Goal: Register for event/course

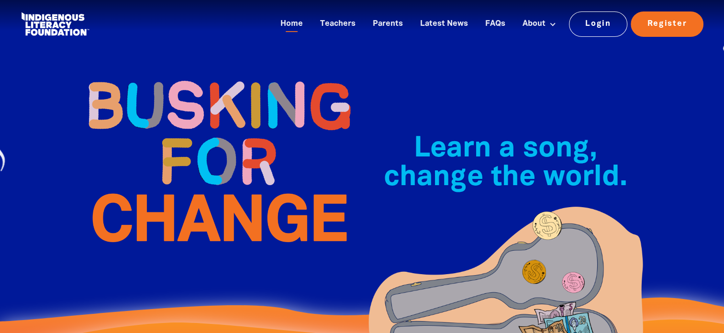
click at [186, 70] on img at bounding box center [218, 161] width 287 height 208
click at [192, 75] on img at bounding box center [218, 161] width 287 height 208
click at [197, 78] on img at bounding box center [218, 161] width 287 height 208
click at [195, 79] on img at bounding box center [218, 161] width 287 height 208
click at [197, 78] on img at bounding box center [218, 161] width 287 height 208
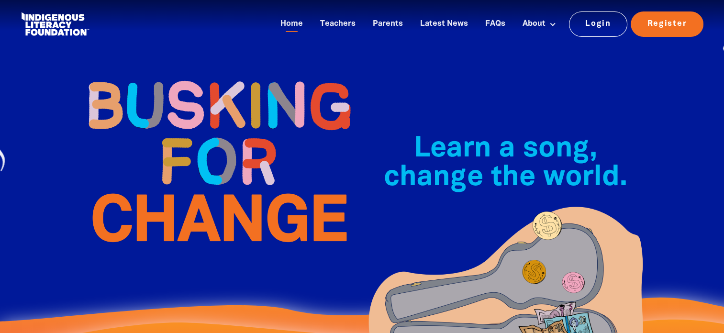
click at [199, 76] on img at bounding box center [218, 161] width 287 height 208
click at [191, 75] on img at bounding box center [218, 161] width 287 height 208
click at [186, 79] on img at bounding box center [218, 161] width 287 height 208
click at [195, 73] on img at bounding box center [218, 161] width 287 height 208
click at [191, 71] on img at bounding box center [218, 161] width 287 height 208
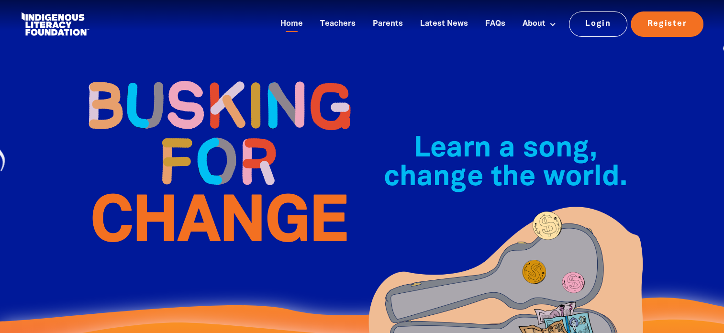
click at [191, 75] on img at bounding box center [218, 161] width 287 height 208
click at [199, 82] on img at bounding box center [218, 161] width 287 height 208
click at [199, 78] on img at bounding box center [218, 161] width 287 height 208
click at [195, 75] on img at bounding box center [218, 161] width 287 height 208
click at [198, 79] on img at bounding box center [218, 161] width 287 height 208
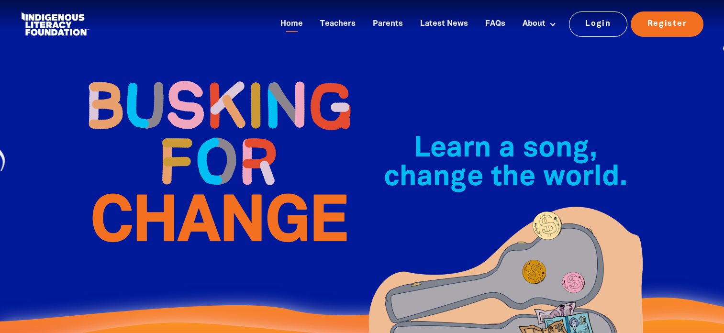
click at [195, 79] on img at bounding box center [218, 161] width 287 height 208
click at [199, 81] on img at bounding box center [218, 161] width 287 height 208
click at [189, 75] on img at bounding box center [218, 161] width 287 height 208
click at [191, 74] on img at bounding box center [218, 161] width 287 height 208
click at [191, 71] on img at bounding box center [218, 161] width 287 height 208
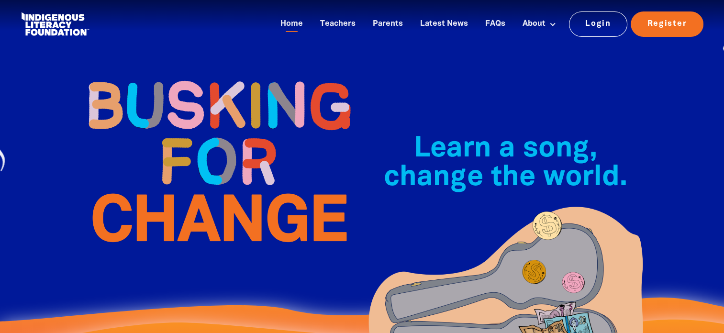
click at [222, 75] on img at bounding box center [218, 161] width 287 height 208
click at [197, 78] on img at bounding box center [218, 161] width 287 height 208
click at [191, 70] on img at bounding box center [218, 161] width 287 height 208
click at [191, 75] on img at bounding box center [218, 161] width 287 height 208
click at [195, 78] on img at bounding box center [218, 161] width 287 height 208
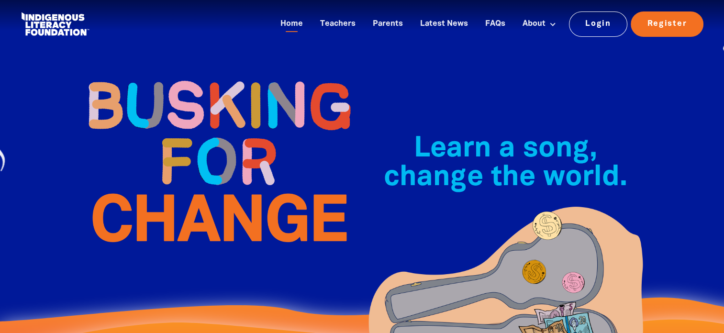
click at [193, 75] on img at bounding box center [218, 161] width 287 height 208
click at [188, 75] on img at bounding box center [218, 161] width 287 height 208
click at [193, 75] on img at bounding box center [218, 161] width 287 height 208
click at [191, 76] on img at bounding box center [218, 161] width 287 height 208
click at [191, 71] on img at bounding box center [218, 161] width 287 height 208
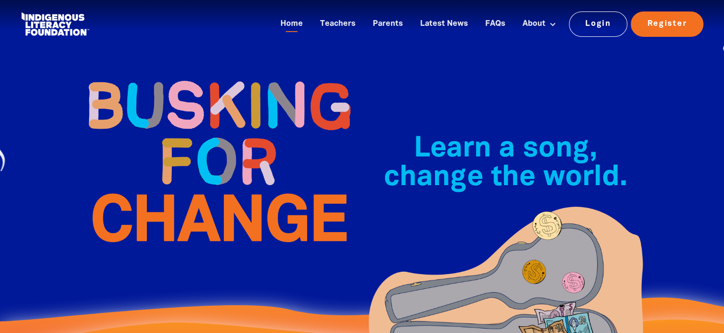
click at [197, 78] on img at bounding box center [218, 161] width 287 height 208
click at [195, 75] on img at bounding box center [218, 161] width 287 height 208
click at [191, 74] on img at bounding box center [218, 161] width 287 height 208
click at [191, 71] on img at bounding box center [218, 161] width 287 height 208
click at [189, 74] on img at bounding box center [218, 161] width 287 height 208
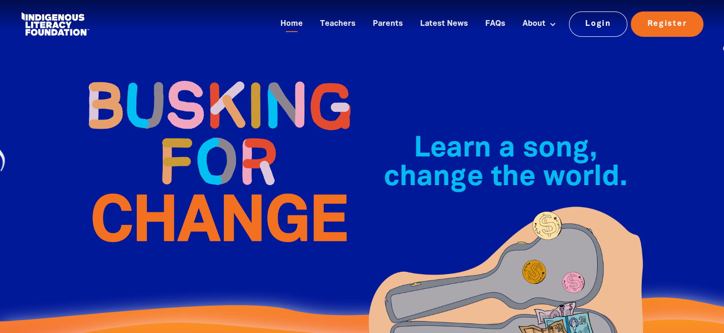
click at [198, 81] on img at bounding box center [218, 161] width 287 height 208
click at [193, 75] on img at bounding box center [218, 161] width 287 height 208
click at [191, 74] on img at bounding box center [218, 161] width 287 height 208
click at [192, 74] on img at bounding box center [218, 161] width 287 height 208
click at [191, 75] on img at bounding box center [218, 161] width 287 height 208
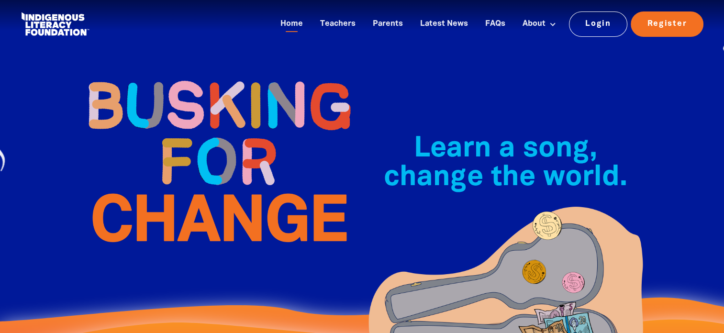
click at [196, 79] on img at bounding box center [218, 161] width 287 height 208
click at [191, 75] on img at bounding box center [218, 161] width 287 height 208
click at [197, 79] on img at bounding box center [218, 161] width 287 height 208
click at [191, 76] on img at bounding box center [218, 161] width 287 height 208
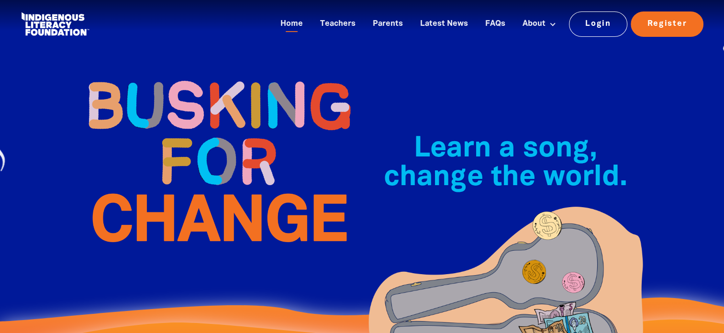
click at [188, 74] on img at bounding box center [218, 161] width 287 height 208
click at [189, 73] on img at bounding box center [218, 161] width 287 height 208
click at [186, 74] on img at bounding box center [218, 161] width 287 height 208
click at [191, 71] on img at bounding box center [218, 161] width 287 height 208
click at [191, 75] on img at bounding box center [218, 161] width 287 height 208
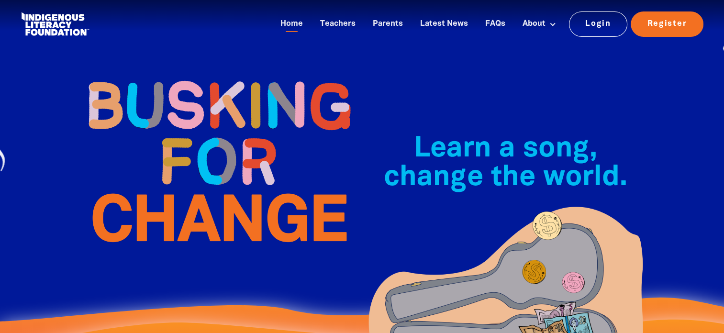
click at [191, 75] on img at bounding box center [218, 161] width 287 height 208
click at [201, 82] on img at bounding box center [218, 161] width 287 height 208
click at [190, 75] on img at bounding box center [218, 161] width 287 height 208
click at [191, 75] on img at bounding box center [218, 161] width 287 height 208
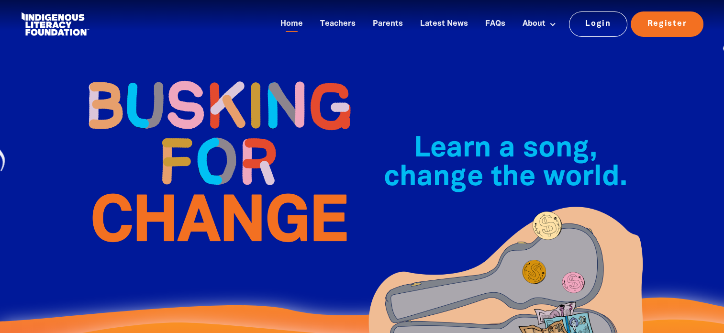
click at [191, 75] on img at bounding box center [218, 161] width 287 height 208
click at [193, 69] on img at bounding box center [218, 161] width 287 height 208
click at [191, 75] on img at bounding box center [218, 161] width 287 height 208
click at [192, 73] on img at bounding box center [218, 161] width 287 height 208
click at [192, 75] on img at bounding box center [218, 161] width 287 height 208
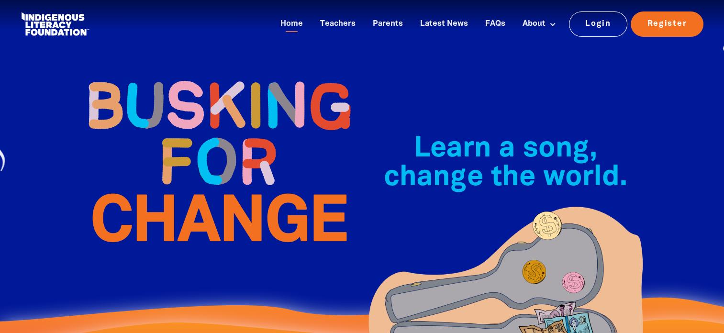
click at [189, 78] on img at bounding box center [218, 161] width 287 height 208
click at [186, 75] on img at bounding box center [218, 161] width 287 height 208
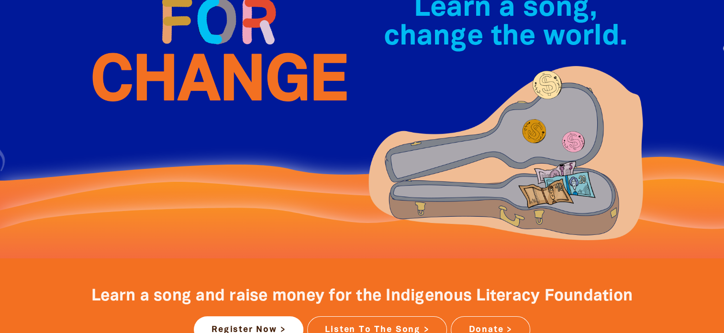
click at [191, 74] on img at bounding box center [218, 21] width 287 height 208
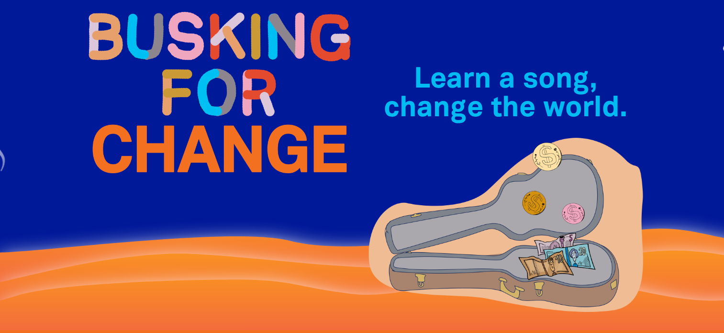
scroll to position [0, 0]
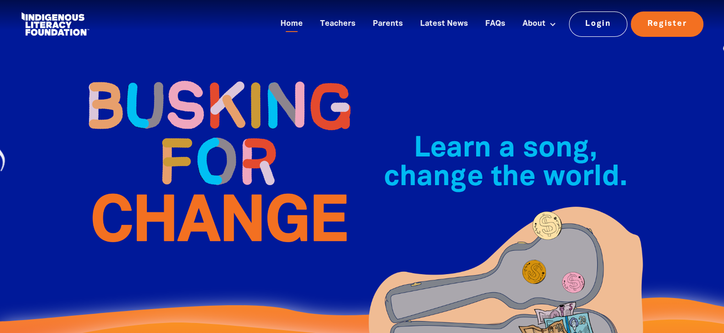
click at [190, 65] on img at bounding box center [218, 161] width 287 height 208
click at [191, 75] on img at bounding box center [218, 161] width 287 height 208
click at [192, 79] on img at bounding box center [218, 161] width 287 height 208
click at [189, 75] on img at bounding box center [218, 161] width 287 height 208
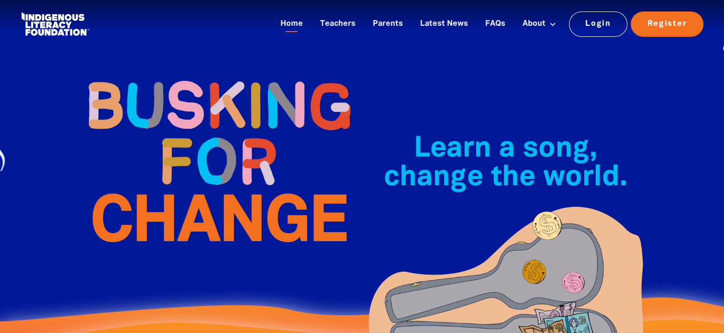
click at [189, 74] on img at bounding box center [218, 161] width 287 height 208
click at [192, 70] on img at bounding box center [218, 161] width 287 height 208
click at [192, 77] on img at bounding box center [218, 161] width 287 height 208
click at [196, 79] on img at bounding box center [218, 161] width 287 height 208
click at [192, 74] on img at bounding box center [218, 161] width 287 height 208
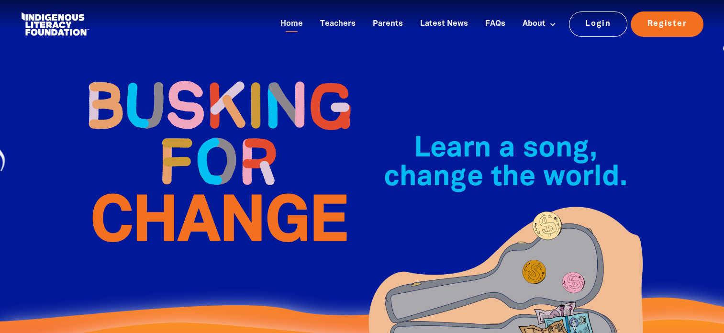
click at [191, 75] on img at bounding box center [218, 161] width 287 height 208
click at [193, 70] on img at bounding box center [218, 161] width 287 height 208
click at [190, 75] on img at bounding box center [218, 161] width 287 height 208
click at [193, 78] on img at bounding box center [218, 161] width 287 height 208
click at [193, 75] on img at bounding box center [218, 161] width 287 height 208
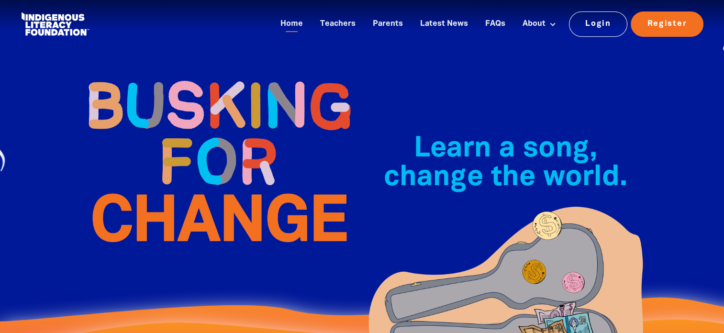
click at [186, 79] on img at bounding box center [218, 161] width 287 height 208
click at [194, 78] on img at bounding box center [218, 161] width 287 height 208
click at [191, 69] on img at bounding box center [218, 161] width 287 height 208
click at [193, 79] on img at bounding box center [218, 161] width 287 height 208
click at [192, 74] on img at bounding box center [218, 161] width 287 height 208
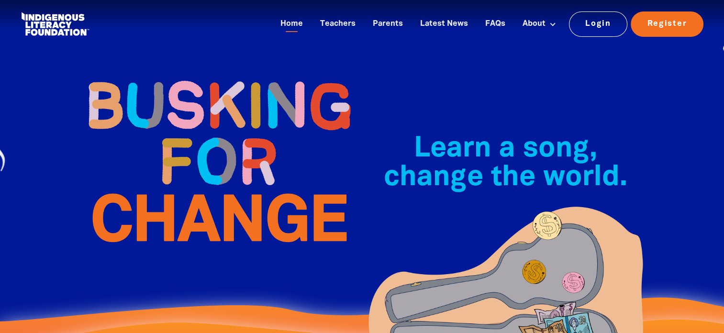
click at [188, 72] on img at bounding box center [218, 161] width 287 height 208
click at [188, 75] on img at bounding box center [218, 161] width 287 height 208
click at [190, 75] on img at bounding box center [218, 161] width 287 height 208
click at [191, 75] on img at bounding box center [218, 161] width 287 height 208
click at [187, 74] on img at bounding box center [218, 161] width 287 height 208
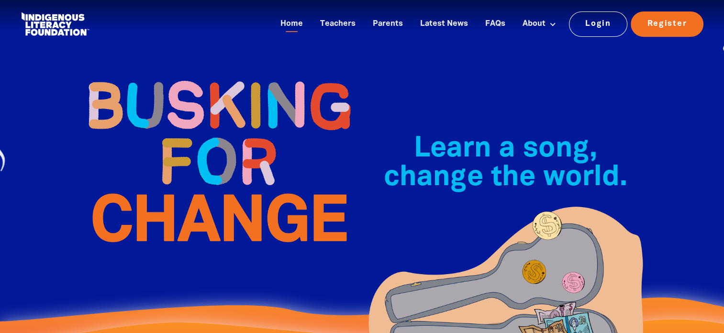
click at [191, 71] on img at bounding box center [218, 161] width 287 height 208
click at [194, 79] on img at bounding box center [218, 161] width 287 height 208
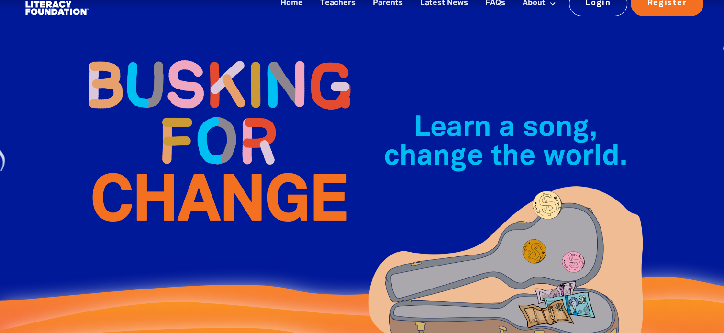
scroll to position [25, 0]
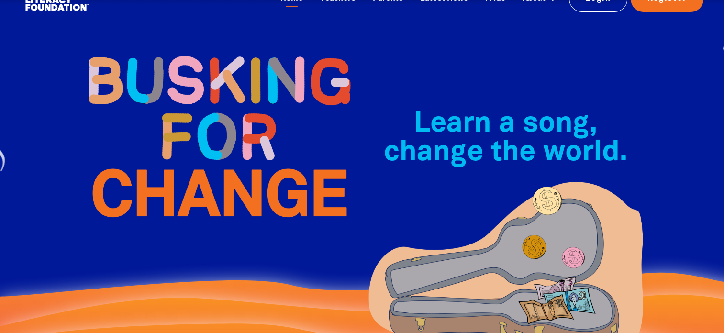
click at [190, 74] on img at bounding box center [218, 137] width 287 height 208
click at [191, 79] on img at bounding box center [218, 137] width 287 height 208
click at [197, 79] on img at bounding box center [218, 137] width 287 height 208
click at [189, 75] on img at bounding box center [218, 137] width 287 height 208
click at [191, 75] on img at bounding box center [218, 137] width 287 height 208
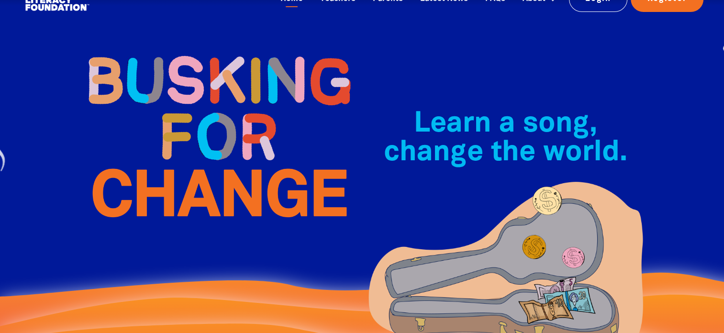
click at [189, 74] on img at bounding box center [218, 137] width 287 height 208
click at [191, 74] on img at bounding box center [218, 137] width 287 height 208
click at [193, 74] on img at bounding box center [218, 137] width 287 height 208
click at [191, 75] on img at bounding box center [218, 137] width 287 height 208
click at [188, 71] on img at bounding box center [218, 137] width 287 height 208
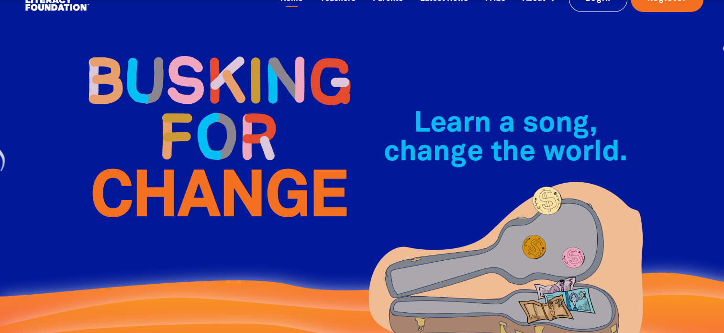
click at [189, 74] on img at bounding box center [218, 137] width 287 height 208
click at [191, 75] on img at bounding box center [218, 137] width 287 height 208
click at [193, 74] on img at bounding box center [218, 137] width 287 height 208
click at [191, 71] on img at bounding box center [218, 137] width 287 height 208
click at [191, 77] on img at bounding box center [218, 137] width 287 height 208
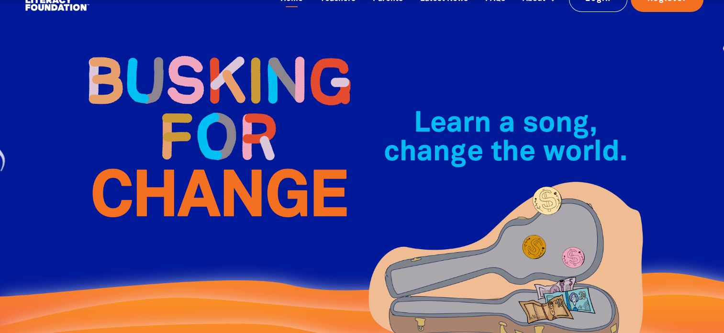
click at [187, 72] on img at bounding box center [218, 137] width 287 height 208
click at [191, 78] on img at bounding box center [218, 137] width 287 height 208
click at [188, 74] on img at bounding box center [218, 137] width 287 height 208
click at [194, 78] on img at bounding box center [218, 137] width 287 height 208
click at [189, 74] on img at bounding box center [218, 137] width 287 height 208
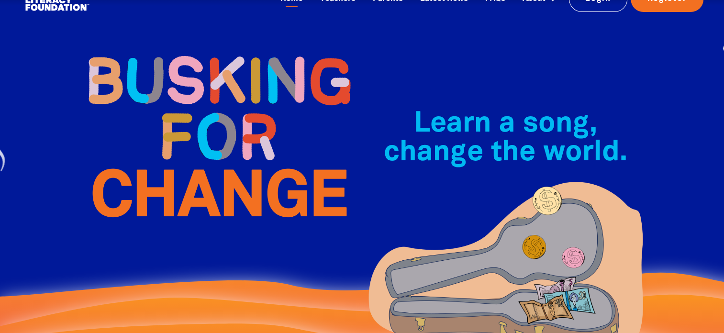
click at [191, 76] on img at bounding box center [218, 137] width 287 height 208
click at [189, 79] on img at bounding box center [218, 137] width 287 height 208
click at [196, 75] on img at bounding box center [218, 137] width 287 height 208
click at [188, 74] on img at bounding box center [218, 137] width 287 height 208
click at [191, 73] on img at bounding box center [218, 137] width 287 height 208
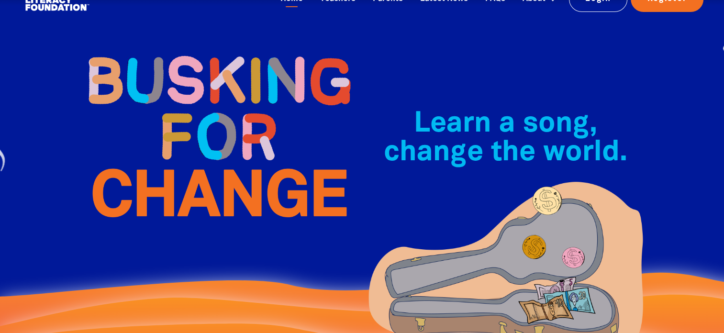
click at [196, 79] on img at bounding box center [218, 137] width 287 height 208
click at [194, 79] on img at bounding box center [218, 137] width 287 height 208
click at [188, 74] on img at bounding box center [218, 137] width 287 height 208
click at [188, 71] on img at bounding box center [218, 137] width 287 height 208
click at [190, 72] on img at bounding box center [218, 137] width 287 height 208
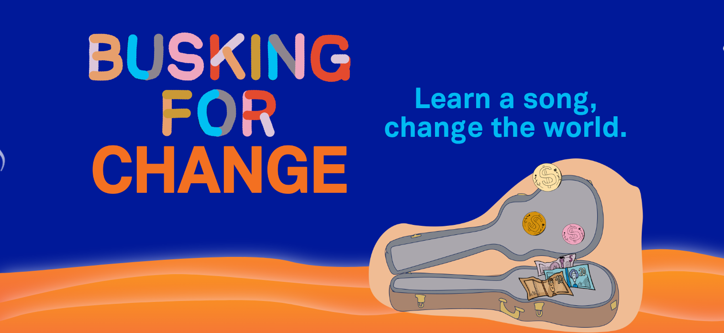
scroll to position [86, 0]
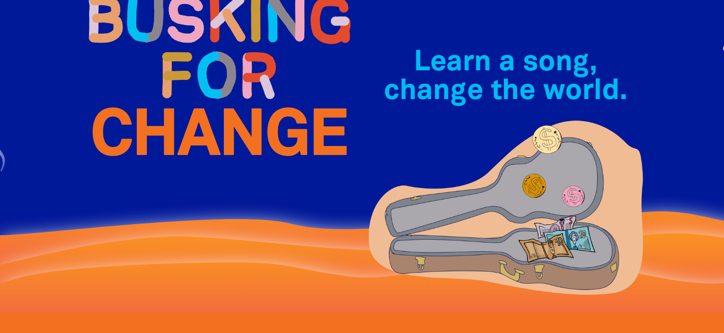
click at [197, 77] on img at bounding box center [218, 75] width 287 height 208
click at [189, 75] on img at bounding box center [218, 75] width 287 height 208
click at [191, 75] on img at bounding box center [218, 75] width 287 height 208
click at [190, 75] on img at bounding box center [218, 75] width 287 height 208
click at [189, 70] on img at bounding box center [218, 75] width 287 height 208
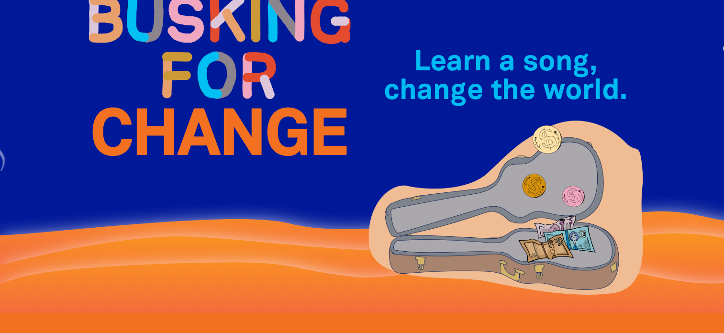
click at [191, 74] on img at bounding box center [218, 75] width 287 height 208
click at [188, 71] on img at bounding box center [218, 75] width 287 height 208
click at [190, 75] on img at bounding box center [218, 75] width 287 height 208
click at [189, 75] on img at bounding box center [218, 75] width 287 height 208
click at [188, 71] on img at bounding box center [218, 75] width 287 height 208
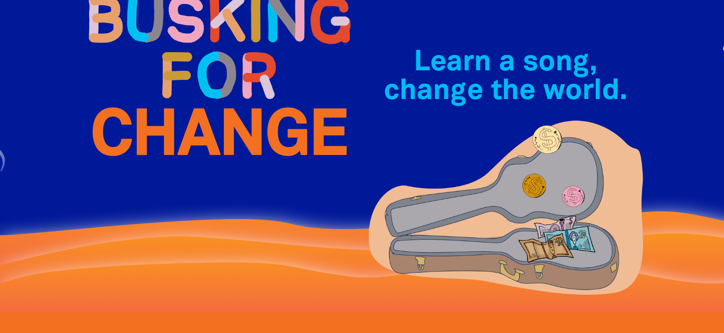
click at [189, 75] on img at bounding box center [218, 75] width 287 height 208
click at [188, 71] on img at bounding box center [218, 75] width 287 height 208
click at [191, 75] on img at bounding box center [218, 75] width 287 height 208
click at [196, 78] on img at bounding box center [218, 75] width 287 height 208
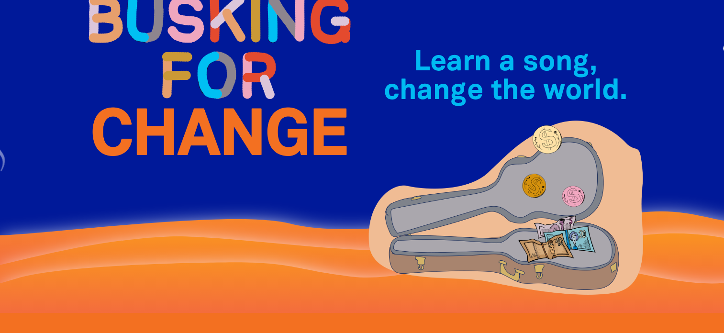
click at [190, 73] on img at bounding box center [218, 75] width 287 height 208
click at [184, 74] on img at bounding box center [218, 75] width 287 height 208
click at [197, 78] on img at bounding box center [218, 75] width 287 height 208
click at [195, 74] on img at bounding box center [218, 75] width 287 height 208
click at [196, 78] on img at bounding box center [218, 75] width 287 height 208
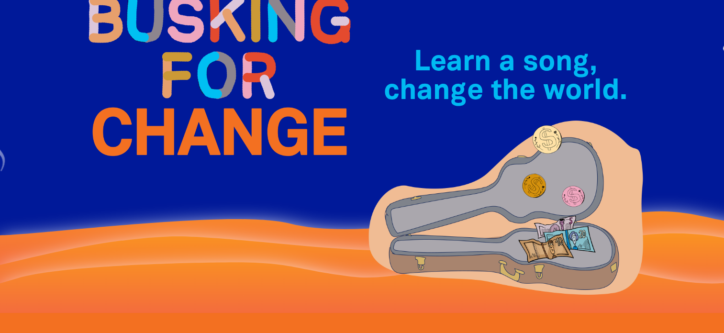
click at [188, 74] on img at bounding box center [218, 75] width 287 height 208
click at [191, 74] on img at bounding box center [218, 75] width 287 height 208
click at [191, 75] on img at bounding box center [218, 75] width 287 height 208
click at [186, 71] on img at bounding box center [218, 75] width 287 height 208
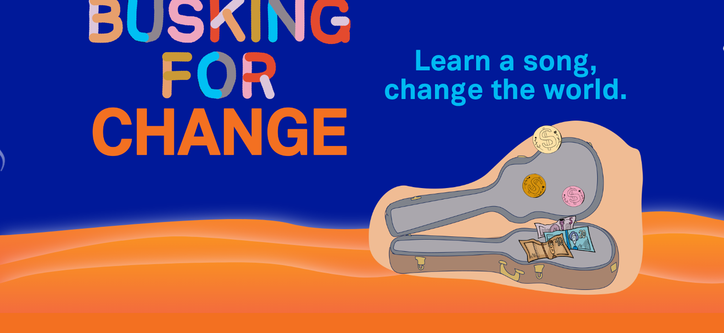
click at [193, 74] on img at bounding box center [218, 75] width 287 height 208
click at [191, 75] on img at bounding box center [218, 75] width 287 height 208
click at [191, 74] on img at bounding box center [218, 75] width 287 height 208
click at [191, 71] on img at bounding box center [218, 75] width 287 height 208
click at [193, 69] on img at bounding box center [218, 75] width 287 height 208
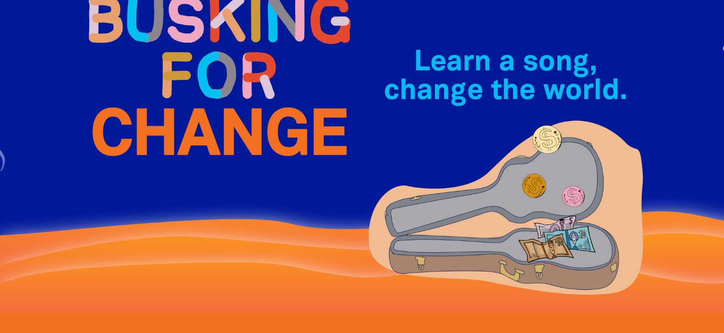
click at [191, 70] on img at bounding box center [218, 75] width 287 height 208
click at [192, 74] on img at bounding box center [218, 75] width 287 height 208
click at [189, 79] on img at bounding box center [218, 75] width 287 height 208
click at [197, 78] on img at bounding box center [218, 75] width 287 height 208
click at [191, 69] on img at bounding box center [218, 75] width 287 height 208
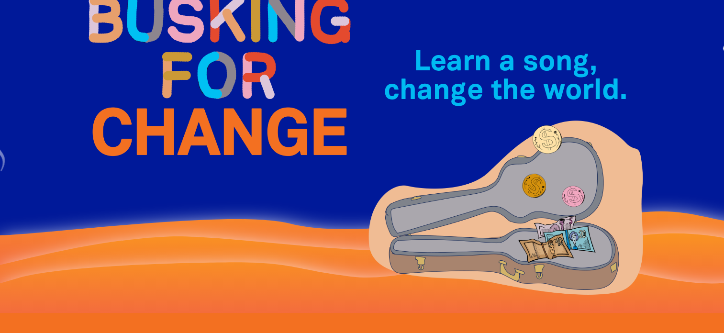
click at [195, 78] on img at bounding box center [218, 75] width 287 height 208
click at [192, 73] on img at bounding box center [218, 75] width 287 height 208
click at [191, 75] on img at bounding box center [218, 75] width 287 height 208
click at [191, 74] on img at bounding box center [218, 75] width 287 height 208
click at [188, 73] on img at bounding box center [218, 75] width 287 height 208
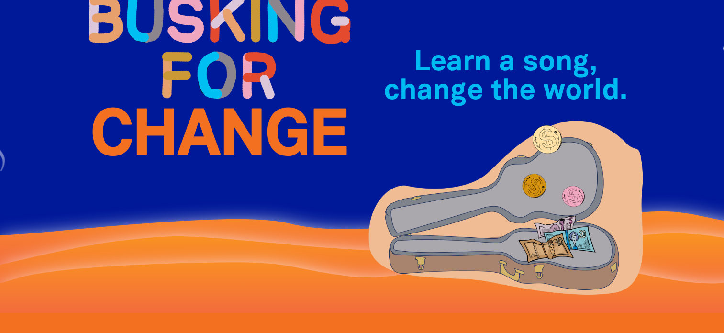
click at [191, 73] on img at bounding box center [218, 75] width 287 height 208
click at [191, 71] on img at bounding box center [218, 75] width 287 height 208
click at [194, 74] on img at bounding box center [218, 75] width 287 height 208
click at [191, 69] on img at bounding box center [218, 75] width 287 height 208
click at [193, 69] on img at bounding box center [218, 75] width 287 height 208
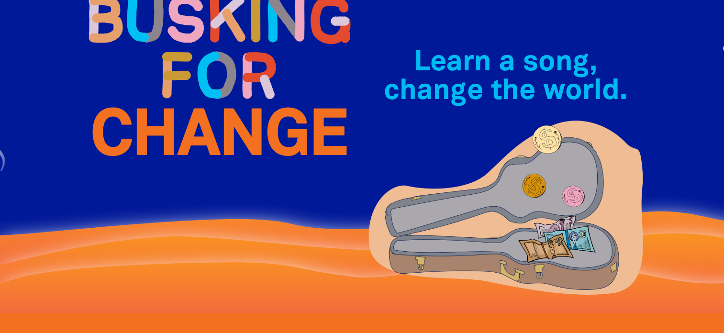
click at [192, 74] on img at bounding box center [218, 75] width 287 height 208
click at [202, 81] on img at bounding box center [218, 75] width 287 height 208
click at [192, 72] on img at bounding box center [218, 75] width 287 height 208
click at [191, 74] on img at bounding box center [218, 75] width 287 height 208
click at [191, 71] on img at bounding box center [218, 75] width 287 height 208
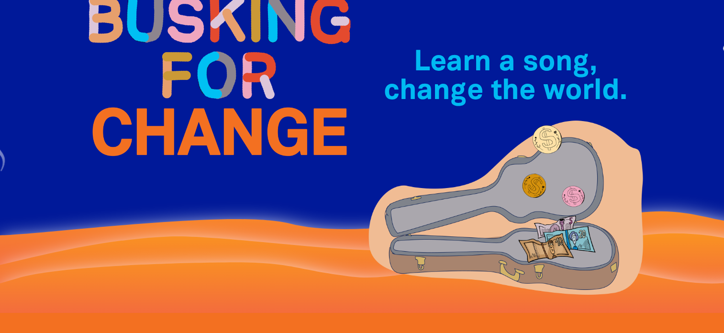
click at [191, 74] on img at bounding box center [218, 75] width 287 height 208
click at [191, 71] on img at bounding box center [218, 75] width 287 height 208
click at [190, 68] on img at bounding box center [218, 75] width 287 height 208
click at [188, 71] on img at bounding box center [218, 75] width 287 height 208
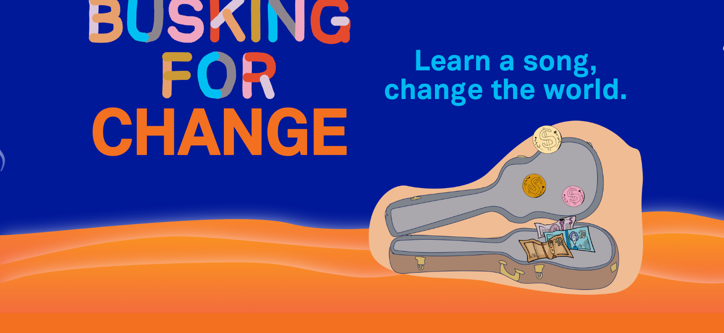
click at [191, 73] on img at bounding box center [218, 75] width 287 height 208
click at [191, 75] on img at bounding box center [218, 75] width 287 height 208
click at [187, 71] on img at bounding box center [218, 75] width 287 height 208
click at [192, 69] on img at bounding box center [218, 75] width 287 height 208
click at [190, 74] on img at bounding box center [218, 75] width 287 height 208
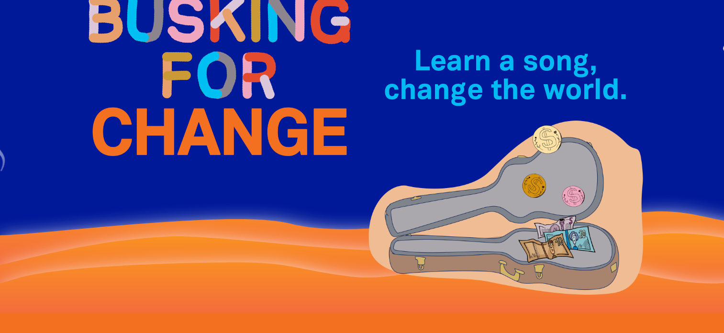
click at [193, 70] on img at bounding box center [218, 75] width 287 height 208
click at [192, 75] on img at bounding box center [218, 75] width 287 height 208
click at [187, 71] on img at bounding box center [218, 75] width 287 height 208
click at [193, 74] on img at bounding box center [218, 75] width 287 height 208
click at [197, 78] on img at bounding box center [218, 75] width 287 height 208
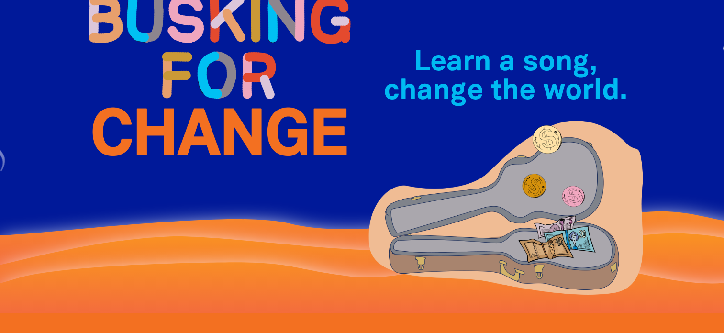
click at [194, 69] on img at bounding box center [218, 75] width 287 height 208
click at [198, 80] on img at bounding box center [218, 75] width 287 height 208
click at [192, 74] on img at bounding box center [218, 75] width 287 height 208
click at [191, 71] on img at bounding box center [218, 75] width 287 height 208
click at [192, 75] on img at bounding box center [218, 75] width 287 height 208
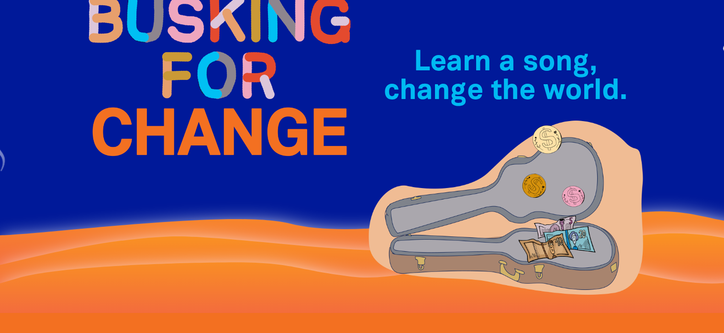
click at [196, 78] on img at bounding box center [218, 75] width 287 height 208
click at [192, 75] on img at bounding box center [218, 75] width 287 height 208
click at [191, 74] on img at bounding box center [218, 75] width 287 height 208
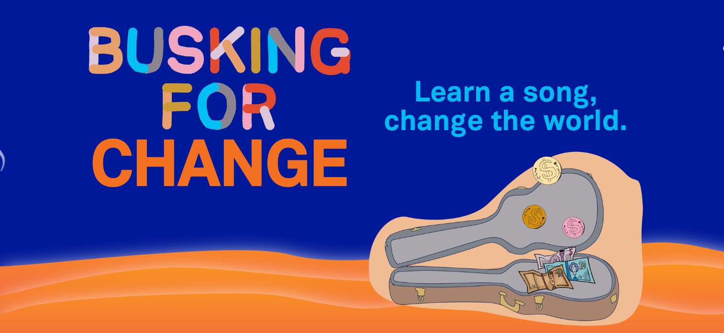
scroll to position [4, 0]
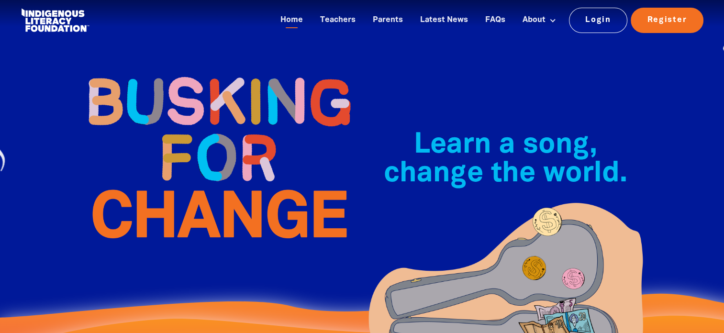
click at [192, 73] on img at bounding box center [218, 158] width 287 height 208
click at [191, 71] on img at bounding box center [218, 158] width 287 height 208
click at [194, 74] on img at bounding box center [218, 158] width 287 height 208
click at [192, 74] on img at bounding box center [218, 158] width 287 height 208
click at [193, 70] on img at bounding box center [218, 158] width 287 height 208
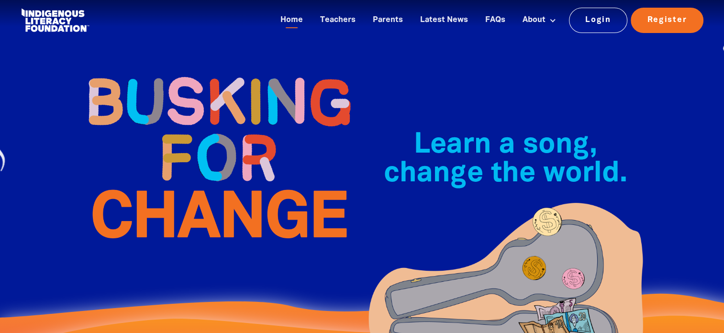
click at [198, 79] on img at bounding box center [218, 158] width 287 height 208
click at [191, 69] on img at bounding box center [218, 158] width 287 height 208
click at [188, 75] on img at bounding box center [218, 158] width 287 height 208
click at [191, 73] on img at bounding box center [218, 158] width 287 height 208
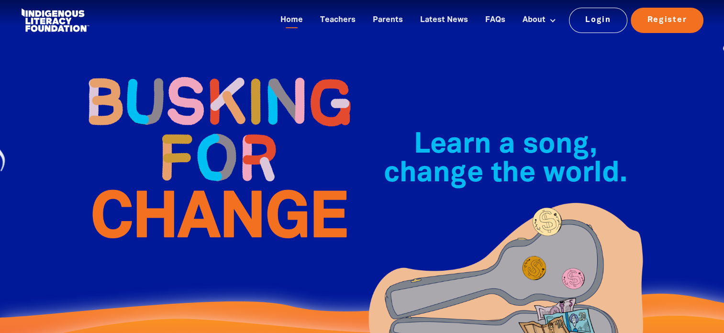
click at [192, 74] on img at bounding box center [218, 158] width 287 height 208
click at [193, 69] on img at bounding box center [218, 158] width 287 height 208
click at [192, 75] on img at bounding box center [218, 158] width 287 height 208
click at [191, 73] on img at bounding box center [218, 158] width 287 height 208
click at [192, 69] on img at bounding box center [218, 158] width 287 height 208
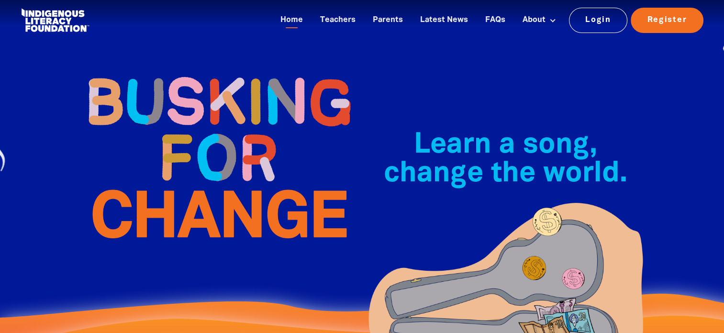
click at [191, 71] on img at bounding box center [218, 158] width 287 height 208
click at [191, 70] on img at bounding box center [218, 158] width 287 height 208
click at [193, 74] on img at bounding box center [218, 158] width 287 height 208
click at [191, 74] on img at bounding box center [218, 158] width 287 height 208
click at [191, 71] on img at bounding box center [218, 158] width 287 height 208
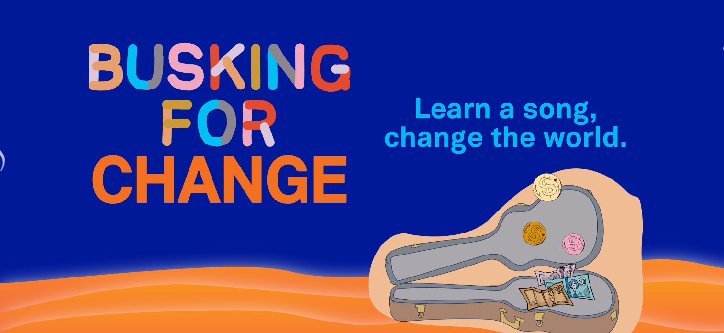
scroll to position [38, 0]
click at [208, 82] on img at bounding box center [218, 123] width 287 height 208
click at [191, 70] on img at bounding box center [218, 123] width 287 height 208
click at [191, 74] on img at bounding box center [218, 123] width 287 height 208
click at [195, 78] on img at bounding box center [218, 123] width 287 height 208
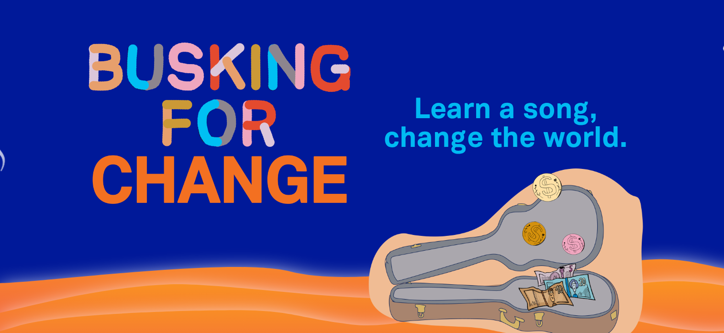
click at [192, 70] on img at bounding box center [218, 123] width 287 height 208
click at [196, 77] on img at bounding box center [218, 123] width 287 height 208
click at [191, 75] on img at bounding box center [218, 123] width 287 height 208
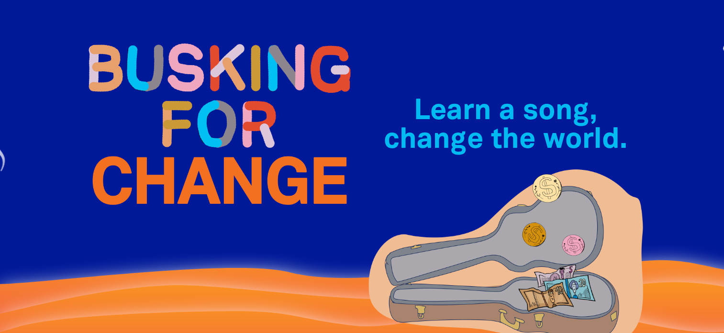
click at [188, 71] on img at bounding box center [218, 124] width 287 height 208
click at [192, 70] on img at bounding box center [218, 124] width 287 height 208
click at [191, 75] on img at bounding box center [218, 124] width 287 height 208
click at [186, 72] on img at bounding box center [218, 124] width 287 height 208
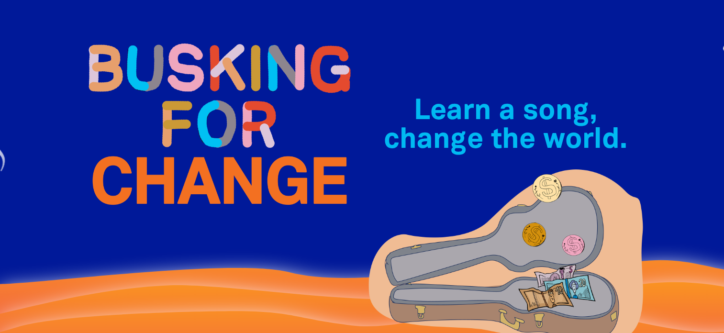
click at [197, 78] on img at bounding box center [218, 124] width 287 height 208
click at [191, 70] on img at bounding box center [218, 124] width 287 height 208
click at [193, 73] on img at bounding box center [218, 124] width 287 height 208
click at [192, 74] on img at bounding box center [218, 124] width 287 height 208
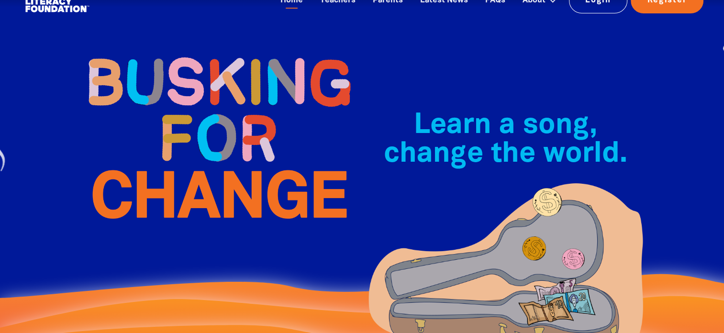
scroll to position [17, 0]
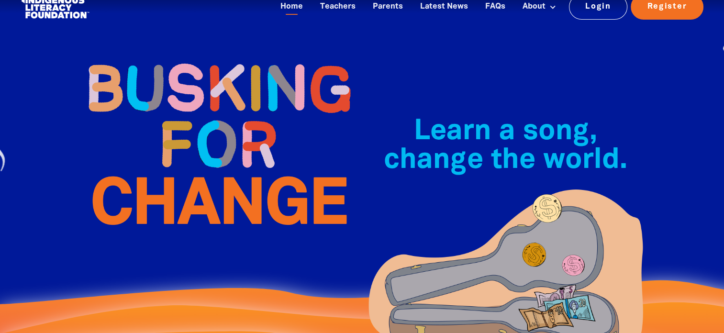
click at [190, 74] on img at bounding box center [218, 144] width 287 height 208
click at [193, 73] on img at bounding box center [218, 144] width 287 height 208
click at [191, 75] on img at bounding box center [218, 144] width 287 height 208
click at [191, 69] on img at bounding box center [218, 144] width 287 height 208
click at [195, 74] on img at bounding box center [218, 144] width 287 height 208
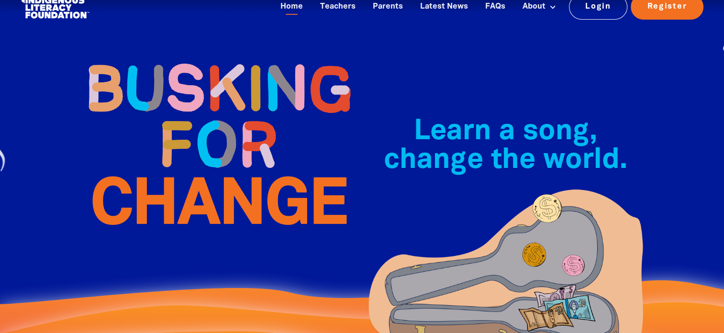
click at [193, 77] on img at bounding box center [218, 144] width 287 height 208
click at [192, 69] on img at bounding box center [218, 144] width 287 height 208
click at [192, 70] on img at bounding box center [218, 144] width 287 height 208
click at [197, 78] on img at bounding box center [218, 144] width 287 height 208
click at [191, 70] on img at bounding box center [218, 144] width 287 height 208
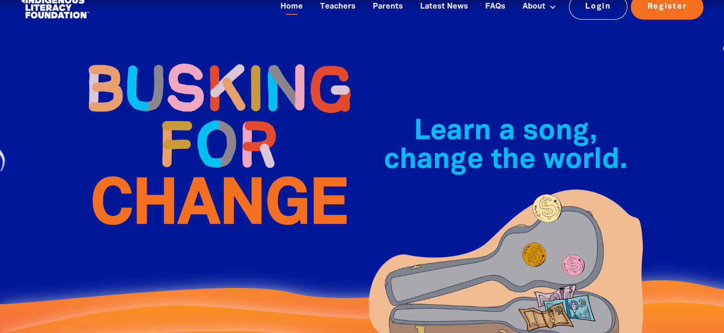
click at [192, 75] on img at bounding box center [218, 144] width 287 height 208
click at [194, 79] on img at bounding box center [218, 144] width 287 height 208
click at [192, 70] on img at bounding box center [218, 144] width 287 height 208
click at [191, 69] on img at bounding box center [218, 144] width 287 height 208
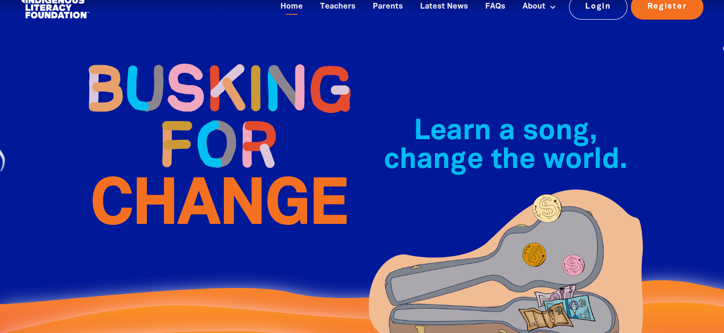
click at [191, 70] on img at bounding box center [218, 144] width 287 height 208
click at [195, 74] on img at bounding box center [218, 144] width 287 height 208
click at [194, 73] on img at bounding box center [218, 144] width 287 height 208
click at [187, 74] on img at bounding box center [218, 144] width 287 height 208
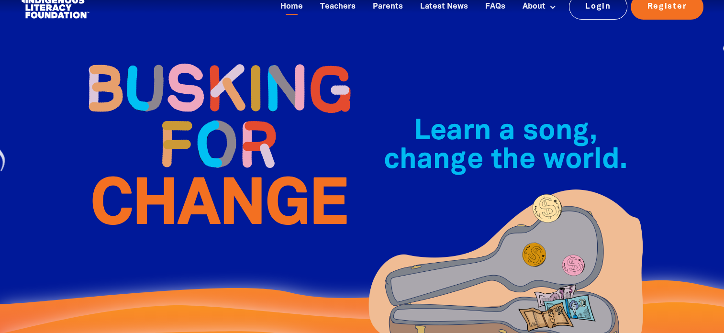
click at [191, 75] on img at bounding box center [218, 144] width 287 height 208
click at [191, 71] on img at bounding box center [218, 144] width 287 height 208
click at [192, 75] on img at bounding box center [218, 144] width 287 height 208
click at [191, 71] on img at bounding box center [218, 144] width 287 height 208
click at [191, 75] on img at bounding box center [218, 144] width 287 height 208
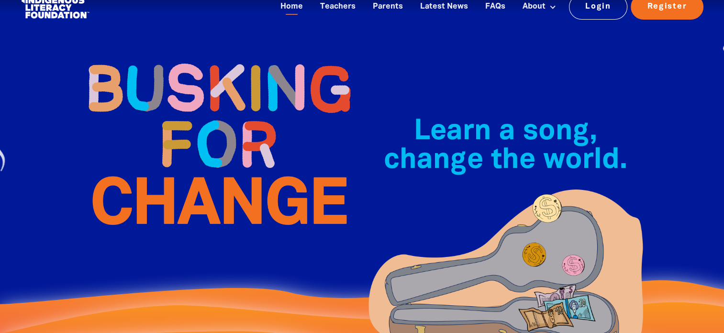
click at [191, 73] on img at bounding box center [218, 144] width 287 height 208
click at [191, 74] on img at bounding box center [218, 144] width 287 height 208
click at [191, 79] on img at bounding box center [218, 144] width 287 height 208
click at [191, 75] on img at bounding box center [218, 144] width 287 height 208
click at [193, 74] on img at bounding box center [218, 144] width 287 height 208
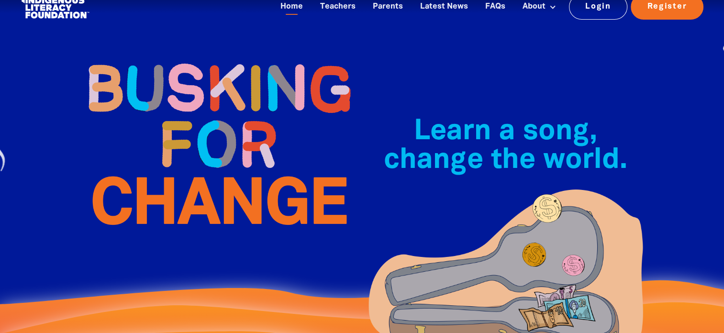
click at [196, 78] on img at bounding box center [218, 144] width 287 height 208
click at [192, 74] on img at bounding box center [218, 144] width 287 height 208
click at [191, 71] on img at bounding box center [218, 144] width 287 height 208
click at [196, 78] on img at bounding box center [218, 144] width 287 height 208
click at [193, 75] on img at bounding box center [218, 144] width 287 height 208
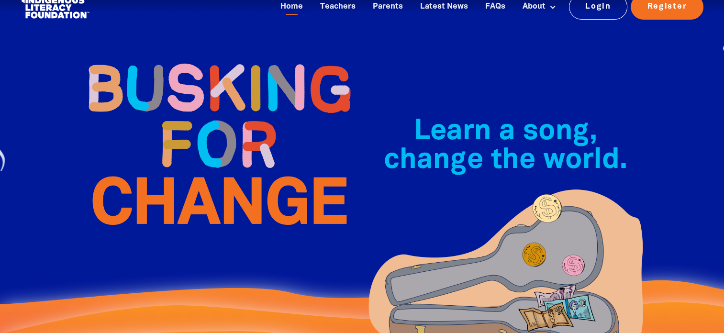
click at [191, 75] on img at bounding box center [218, 144] width 287 height 208
click at [190, 74] on img at bounding box center [218, 144] width 287 height 208
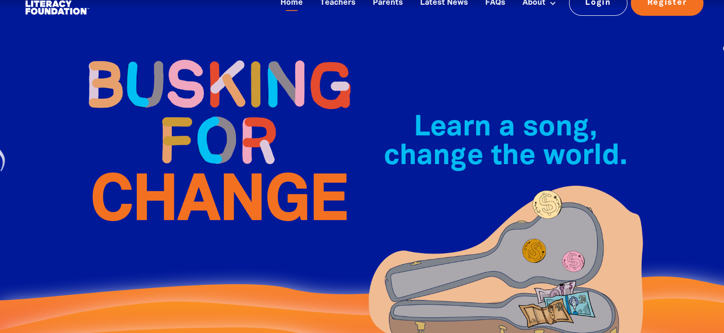
click at [187, 75] on img at bounding box center [218, 140] width 287 height 208
click at [196, 78] on img at bounding box center [218, 140] width 287 height 208
click at [191, 75] on img at bounding box center [218, 140] width 287 height 208
click at [196, 78] on img at bounding box center [218, 140] width 287 height 208
click at [193, 75] on img at bounding box center [218, 140] width 287 height 208
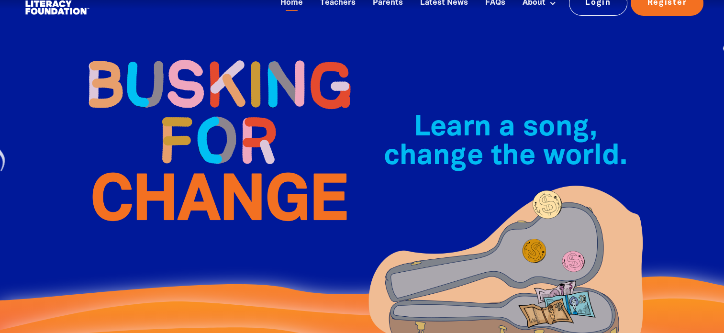
click at [190, 71] on img at bounding box center [218, 140] width 287 height 208
click at [195, 78] on img at bounding box center [218, 140] width 287 height 208
click at [187, 70] on img at bounding box center [218, 140] width 287 height 208
click at [191, 69] on img at bounding box center [218, 140] width 287 height 208
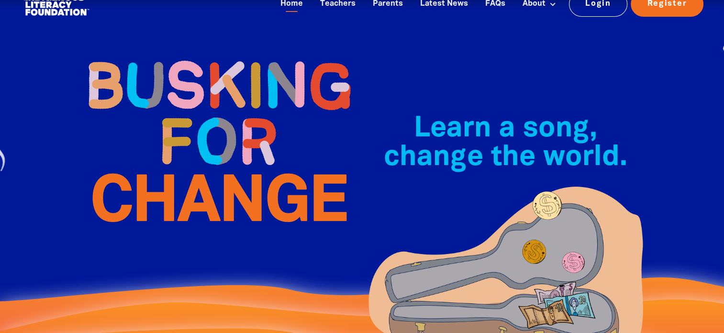
click at [188, 74] on img at bounding box center [218, 141] width 287 height 208
click at [193, 74] on img at bounding box center [218, 141] width 287 height 208
click at [186, 74] on img at bounding box center [218, 141] width 287 height 208
click at [191, 74] on img at bounding box center [218, 141] width 287 height 208
click at [195, 78] on img at bounding box center [218, 141] width 287 height 208
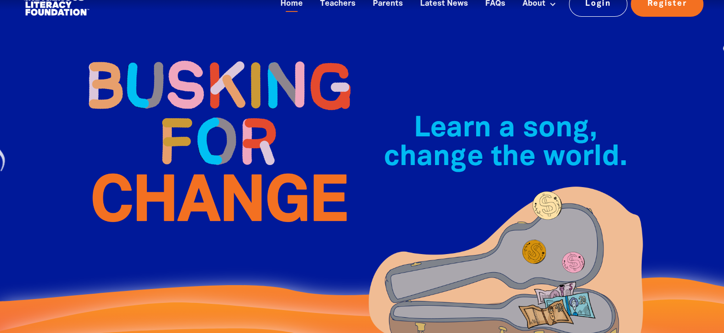
click at [194, 75] on img at bounding box center [218, 141] width 287 height 208
click at [191, 70] on img at bounding box center [218, 141] width 287 height 208
click at [190, 69] on img at bounding box center [218, 141] width 287 height 208
click at [190, 71] on img at bounding box center [218, 141] width 287 height 208
click at [195, 74] on img at bounding box center [218, 141] width 287 height 208
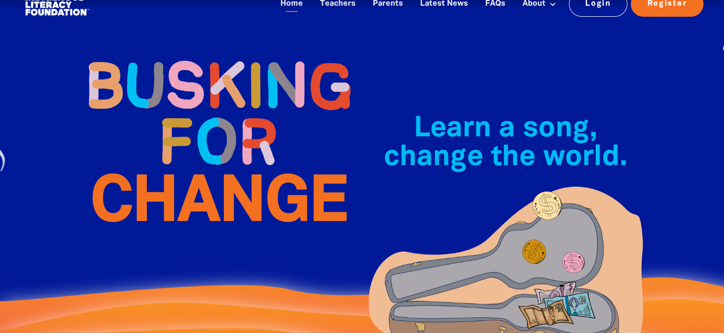
scroll to position [22, 0]
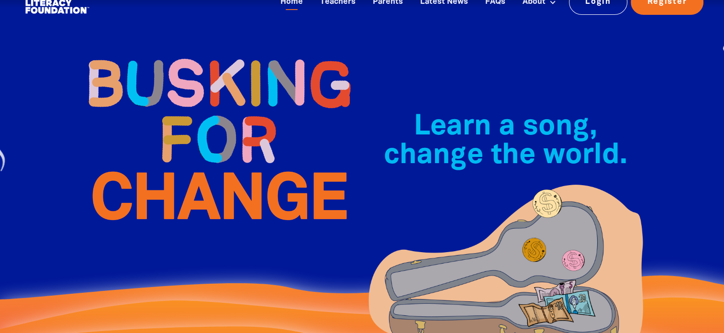
click at [191, 75] on img at bounding box center [218, 139] width 287 height 208
click at [191, 74] on img at bounding box center [218, 139] width 287 height 208
click at [195, 78] on img at bounding box center [218, 139] width 287 height 208
click at [191, 74] on img at bounding box center [218, 139] width 287 height 208
click at [191, 69] on img at bounding box center [218, 139] width 287 height 208
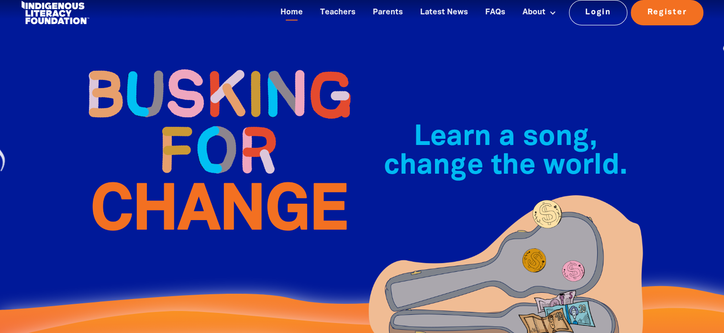
scroll to position [8, 0]
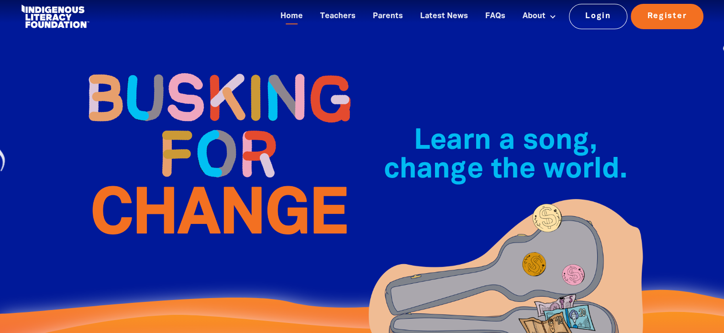
click at [193, 74] on img at bounding box center [218, 154] width 287 height 208
click at [193, 77] on img at bounding box center [218, 154] width 287 height 208
click at [191, 74] on img at bounding box center [218, 154] width 287 height 208
click at [191, 75] on img at bounding box center [218, 154] width 287 height 208
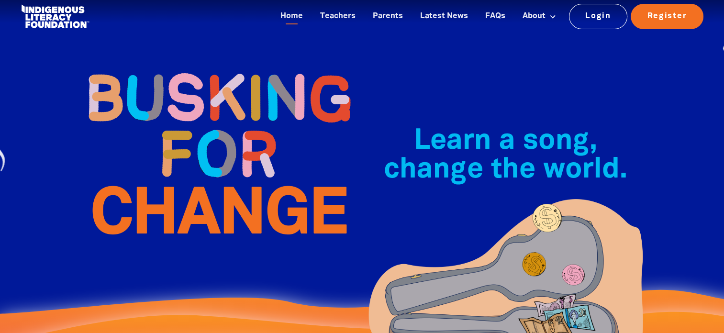
click at [193, 70] on img at bounding box center [218, 154] width 287 height 208
click at [191, 71] on img at bounding box center [218, 154] width 287 height 208
click at [191, 74] on img at bounding box center [218, 154] width 287 height 208
click at [190, 73] on img at bounding box center [218, 154] width 287 height 208
click at [192, 73] on img at bounding box center [218, 154] width 287 height 208
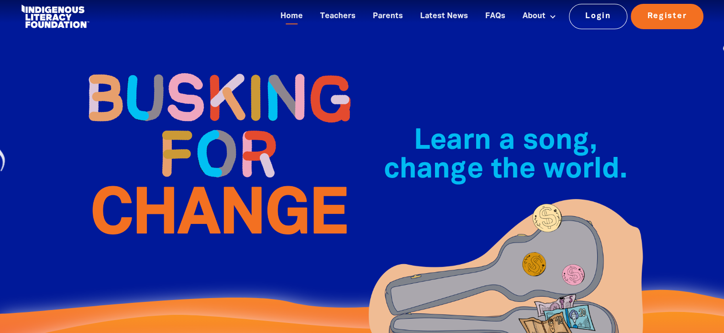
click at [192, 73] on img at bounding box center [218, 154] width 287 height 208
click at [188, 71] on img at bounding box center [218, 154] width 287 height 208
click at [191, 73] on img at bounding box center [218, 154] width 287 height 208
click at [194, 74] on img at bounding box center [218, 154] width 287 height 208
click at [193, 72] on img at bounding box center [218, 154] width 287 height 208
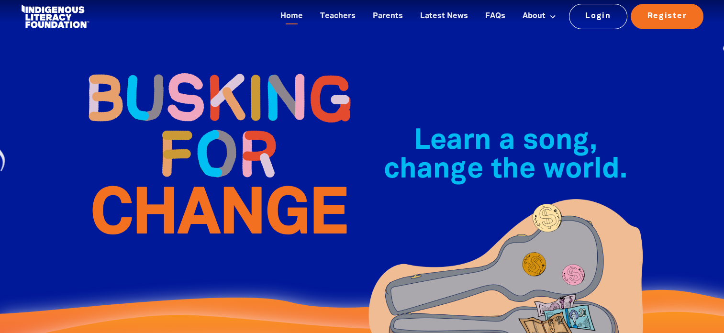
scroll to position [7, 0]
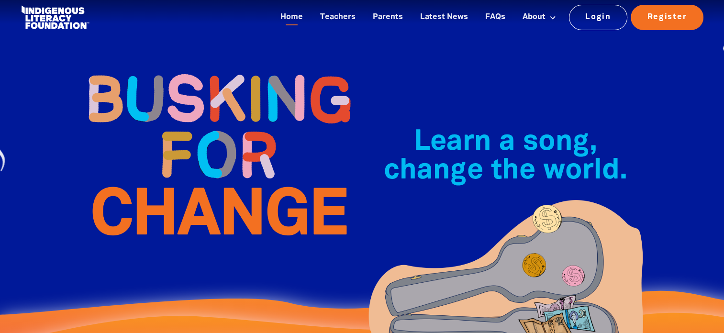
click at [191, 70] on img at bounding box center [218, 155] width 287 height 208
click at [187, 71] on img at bounding box center [218, 155] width 287 height 208
click at [191, 71] on img at bounding box center [218, 155] width 287 height 208
click at [196, 78] on img at bounding box center [218, 155] width 287 height 208
click at [188, 71] on img at bounding box center [218, 155] width 287 height 208
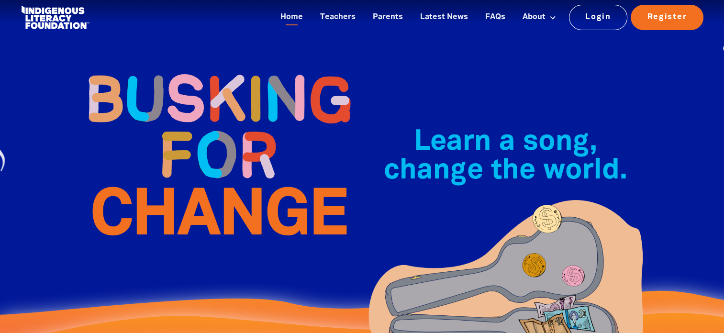
click at [193, 70] on img at bounding box center [218, 155] width 287 height 208
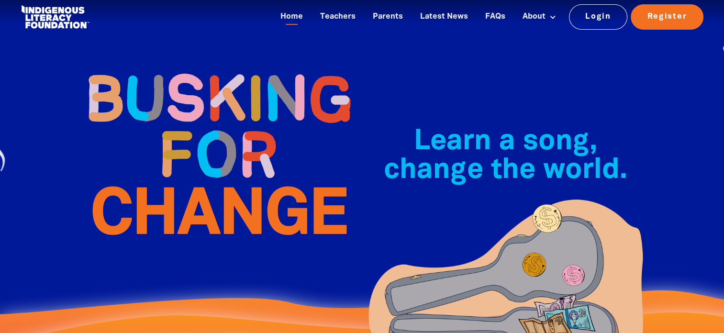
click at [193, 78] on img at bounding box center [218, 154] width 287 height 208
click at [193, 73] on img at bounding box center [218, 154] width 287 height 208
click at [191, 70] on img at bounding box center [218, 154] width 287 height 208
click at [195, 77] on img at bounding box center [218, 154] width 287 height 208
click at [186, 71] on img at bounding box center [218, 154] width 287 height 208
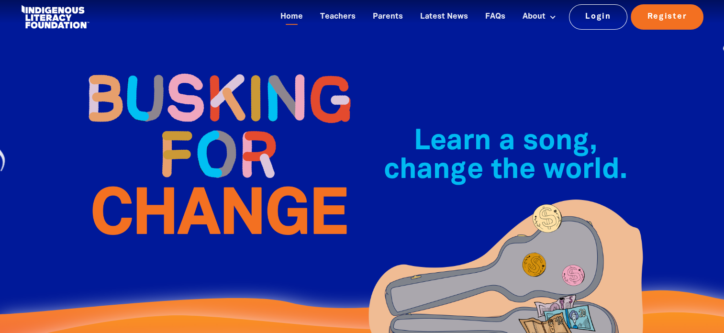
click at [192, 73] on img at bounding box center [218, 154] width 287 height 208
click at [190, 69] on img at bounding box center [218, 154] width 287 height 208
click at [192, 73] on img at bounding box center [218, 154] width 287 height 208
click at [194, 73] on img at bounding box center [218, 154] width 287 height 208
click at [191, 71] on img at bounding box center [218, 154] width 287 height 208
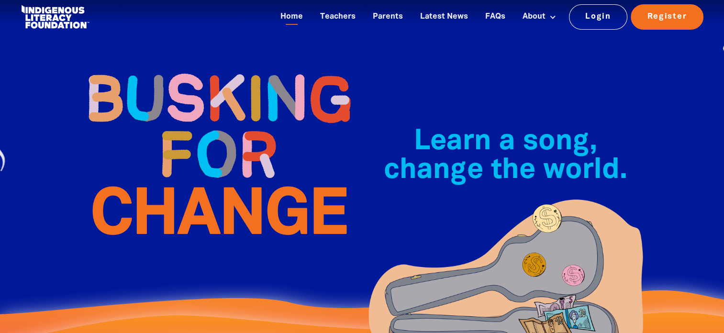
click at [192, 69] on img at bounding box center [218, 154] width 287 height 208
click at [194, 74] on img at bounding box center [218, 154] width 287 height 208
click at [192, 74] on img at bounding box center [218, 154] width 287 height 208
click at [194, 74] on img at bounding box center [218, 154] width 287 height 208
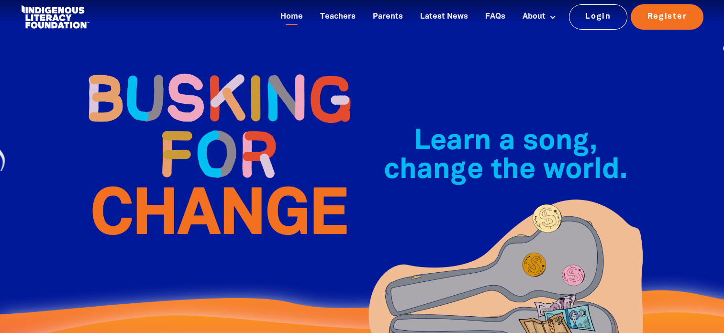
click at [193, 75] on img at bounding box center [218, 154] width 287 height 208
click at [195, 78] on img at bounding box center [218, 154] width 287 height 208
click at [192, 75] on img at bounding box center [218, 154] width 287 height 208
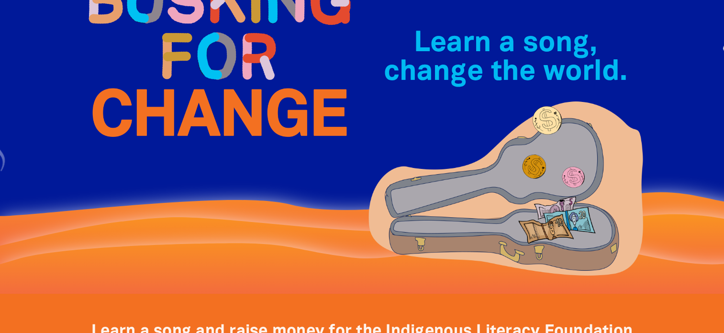
scroll to position [108, 0]
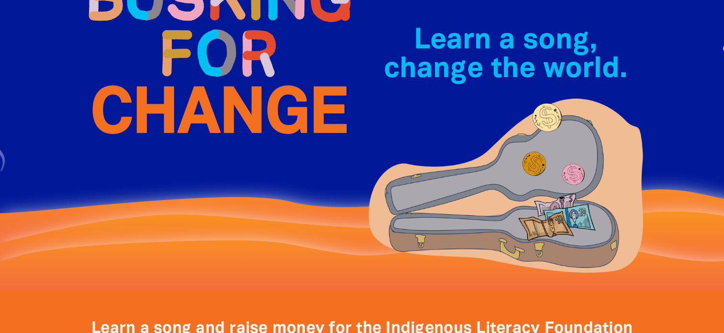
click at [193, 74] on img at bounding box center [218, 53] width 287 height 208
click at [194, 73] on img at bounding box center [218, 53] width 287 height 208
click at [191, 71] on img at bounding box center [218, 53] width 287 height 208
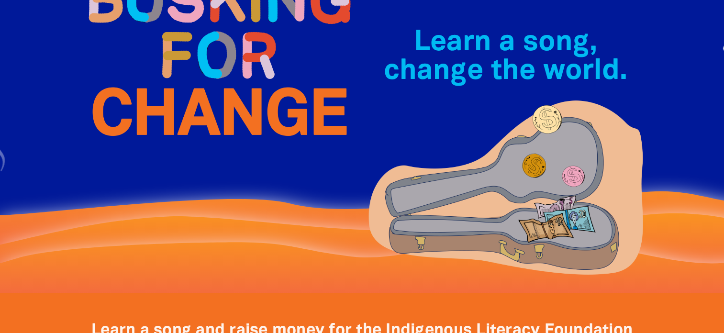
click at [192, 70] on img at bounding box center [218, 55] width 287 height 208
click at [191, 73] on img at bounding box center [218, 55] width 287 height 208
click at [188, 75] on img at bounding box center [218, 55] width 287 height 208
click at [193, 70] on img at bounding box center [218, 55] width 287 height 208
click at [192, 74] on img at bounding box center [218, 55] width 287 height 208
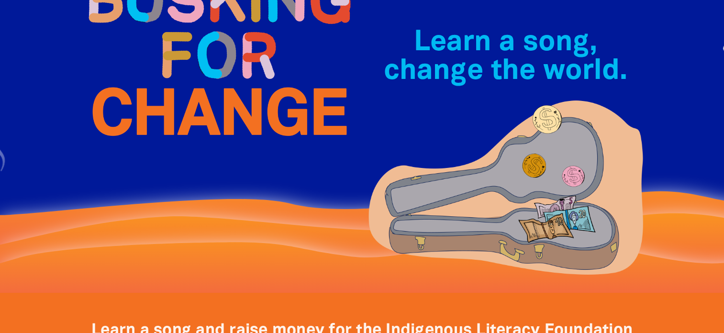
click at [193, 73] on img at bounding box center [218, 55] width 287 height 208
click at [191, 74] on img at bounding box center [218, 55] width 287 height 208
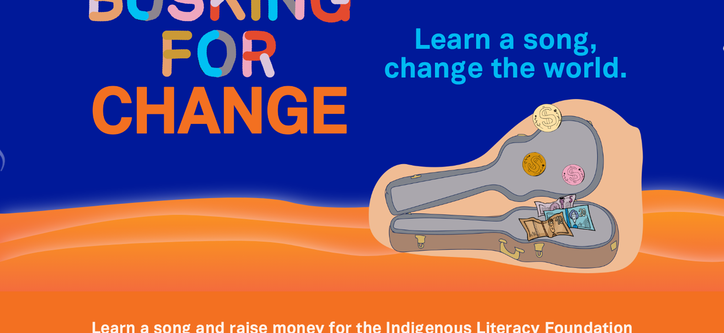
click at [192, 74] on img at bounding box center [218, 54] width 287 height 208
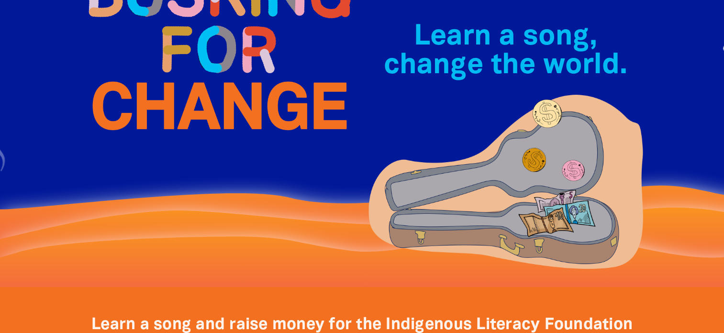
click at [191, 73] on img at bounding box center [218, 49] width 287 height 208
click at [193, 73] on img at bounding box center [218, 49] width 287 height 208
click at [191, 74] on img at bounding box center [218, 49] width 287 height 208
click at [191, 70] on img at bounding box center [218, 49] width 287 height 208
click at [191, 69] on img at bounding box center [218, 49] width 287 height 208
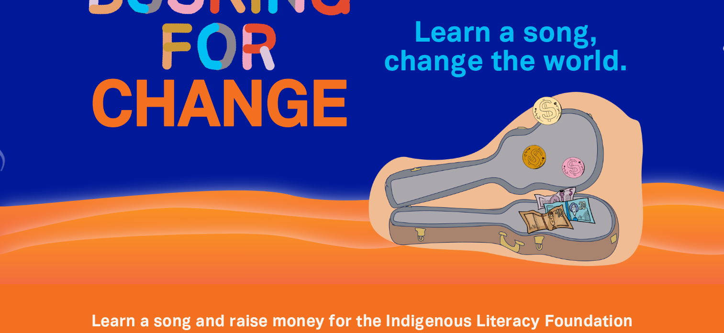
scroll to position [117, 0]
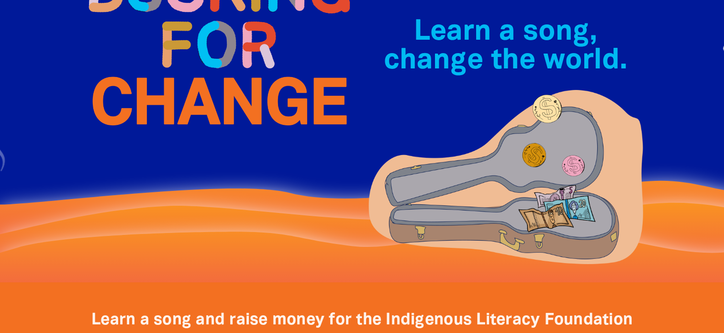
click at [195, 74] on img at bounding box center [218, 45] width 287 height 208
click at [191, 69] on img at bounding box center [218, 45] width 287 height 208
click at [191, 73] on img at bounding box center [218, 45] width 287 height 208
click at [191, 75] on img at bounding box center [218, 45] width 287 height 208
click at [193, 74] on img at bounding box center [218, 45] width 287 height 208
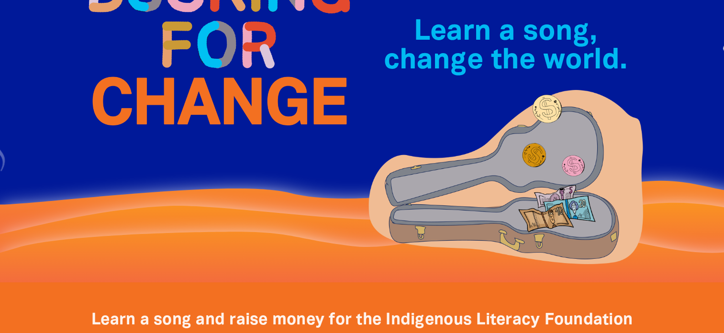
click at [196, 78] on img at bounding box center [218, 45] width 287 height 208
click at [191, 73] on img at bounding box center [218, 45] width 287 height 208
click at [193, 70] on img at bounding box center [218, 45] width 287 height 208
click at [192, 74] on img at bounding box center [218, 45] width 287 height 208
click at [192, 70] on img at bounding box center [218, 45] width 287 height 208
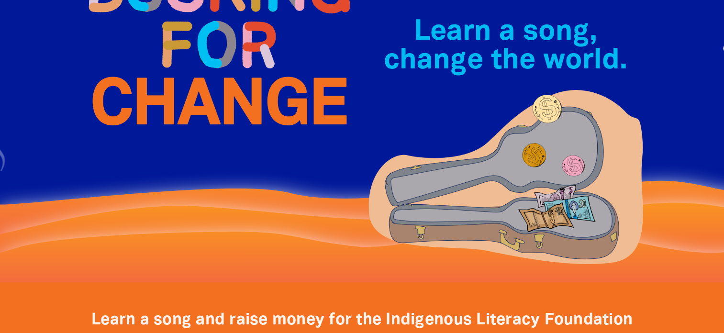
click at [193, 73] on img at bounding box center [218, 45] width 287 height 208
click at [191, 69] on img at bounding box center [218, 45] width 287 height 208
click at [191, 73] on img at bounding box center [218, 45] width 287 height 208
click at [193, 69] on img at bounding box center [218, 45] width 287 height 208
click at [191, 73] on img at bounding box center [218, 45] width 287 height 208
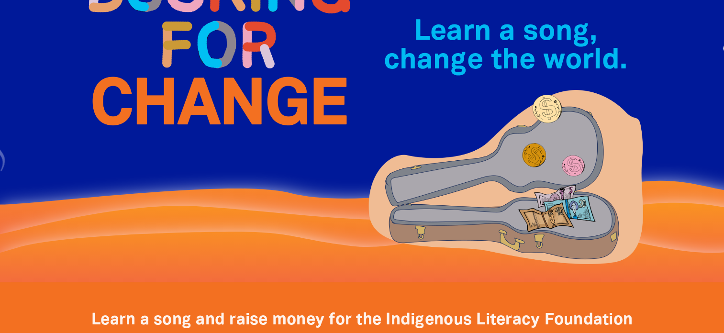
click at [192, 74] on img at bounding box center [218, 45] width 287 height 208
click at [192, 69] on img at bounding box center [218, 45] width 287 height 208
click at [196, 78] on img at bounding box center [218, 45] width 287 height 208
click at [191, 74] on img at bounding box center [218, 45] width 287 height 208
click at [191, 75] on img at bounding box center [218, 45] width 287 height 208
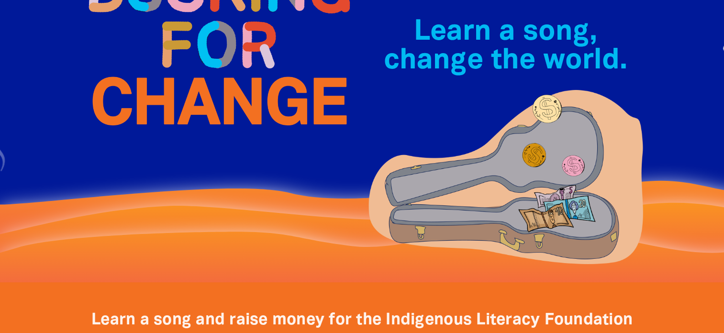
click at [195, 77] on img at bounding box center [218, 45] width 287 height 208
click at [191, 69] on img at bounding box center [218, 45] width 287 height 208
click at [188, 75] on img at bounding box center [218, 45] width 287 height 208
click at [191, 78] on img at bounding box center [218, 45] width 287 height 208
click at [191, 71] on img at bounding box center [218, 45] width 287 height 208
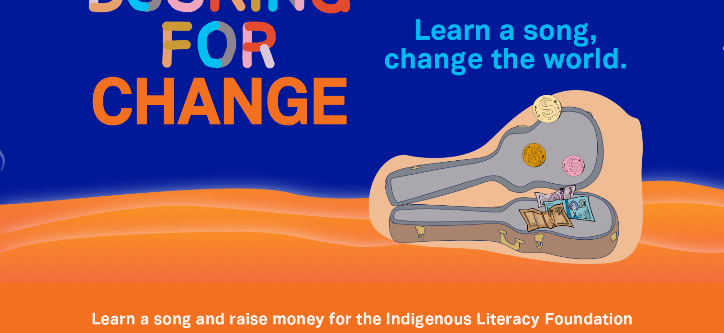
click at [189, 70] on img at bounding box center [218, 45] width 287 height 208
click at [196, 78] on img at bounding box center [218, 45] width 287 height 208
click at [192, 70] on img at bounding box center [218, 45] width 287 height 208
click at [195, 78] on img at bounding box center [218, 45] width 287 height 208
click at [192, 73] on img at bounding box center [218, 45] width 287 height 208
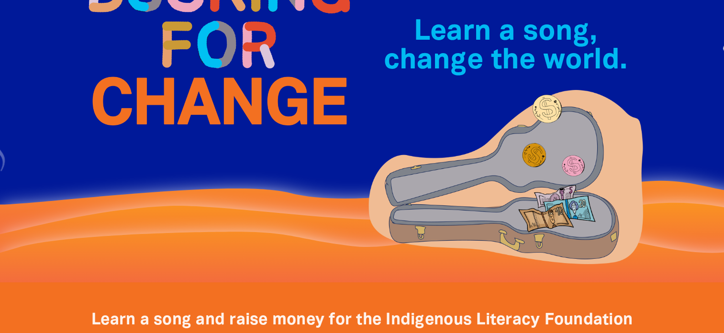
click at [190, 74] on img at bounding box center [218, 45] width 287 height 208
click at [191, 74] on img at bounding box center [218, 45] width 287 height 208
click at [193, 75] on img at bounding box center [218, 45] width 287 height 208
click at [191, 75] on img at bounding box center [218, 45] width 287 height 208
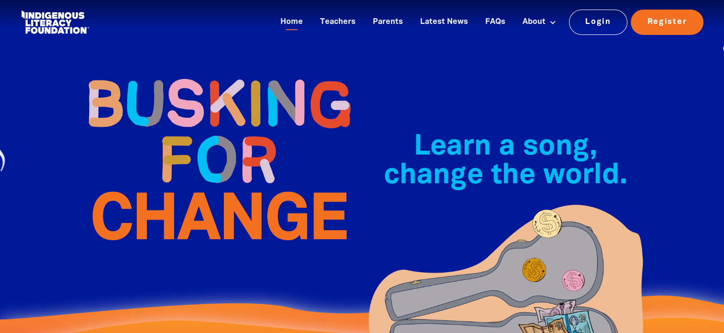
scroll to position [0, 0]
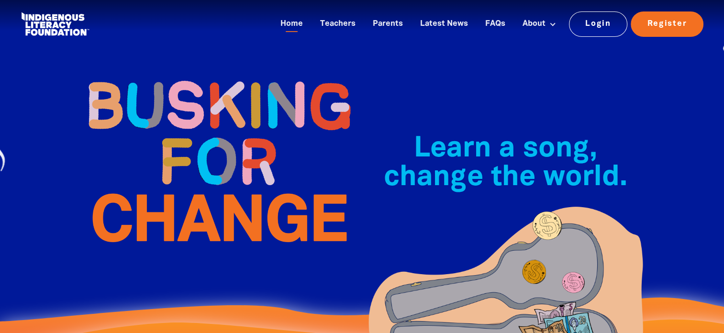
click at [191, 74] on img at bounding box center [218, 161] width 287 height 208
click at [188, 69] on img at bounding box center [218, 161] width 287 height 208
click at [191, 70] on img at bounding box center [218, 161] width 287 height 208
click at [192, 75] on img at bounding box center [218, 161] width 287 height 208
click at [189, 75] on img at bounding box center [218, 161] width 287 height 208
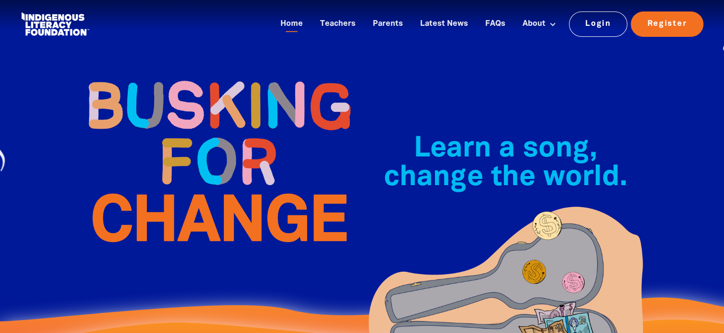
click at [191, 74] on img at bounding box center [218, 161] width 287 height 208
click at [194, 73] on img at bounding box center [218, 161] width 287 height 208
click at [192, 74] on img at bounding box center [218, 161] width 287 height 208
click at [191, 71] on img at bounding box center [218, 161] width 287 height 208
click at [191, 75] on img at bounding box center [218, 161] width 287 height 208
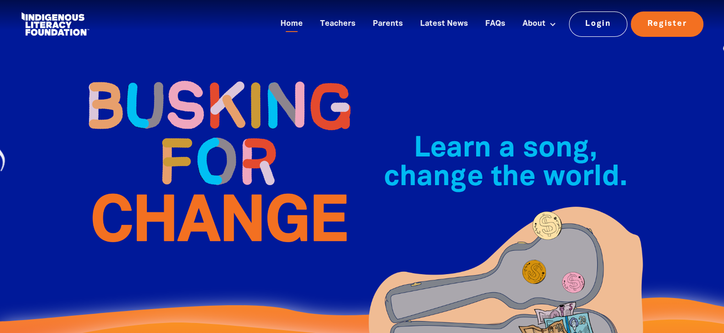
click at [191, 75] on img at bounding box center [218, 161] width 287 height 208
click at [193, 78] on img at bounding box center [218, 161] width 287 height 208
click at [192, 78] on img at bounding box center [218, 161] width 287 height 208
click at [194, 70] on img at bounding box center [218, 161] width 287 height 208
click at [188, 75] on img at bounding box center [218, 161] width 287 height 208
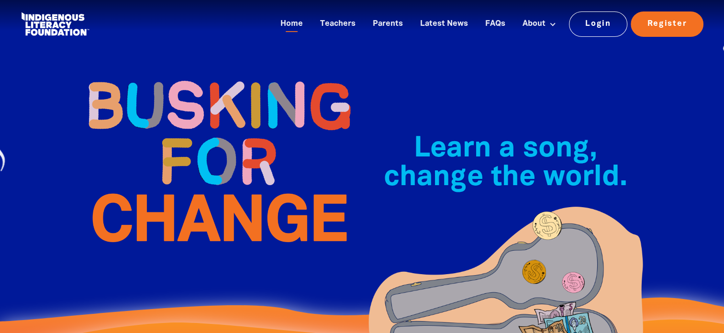
click at [191, 75] on img at bounding box center [218, 161] width 287 height 208
click at [189, 75] on img at bounding box center [218, 161] width 287 height 208
click at [193, 75] on img at bounding box center [218, 161] width 287 height 208
click at [192, 75] on img at bounding box center [218, 161] width 287 height 208
click at [193, 74] on img at bounding box center [218, 161] width 287 height 208
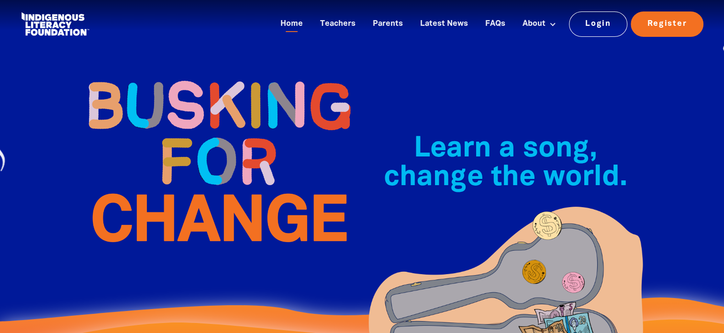
click at [191, 71] on img at bounding box center [218, 161] width 287 height 208
click at [190, 69] on img at bounding box center [218, 161] width 287 height 208
click at [185, 70] on img at bounding box center [218, 161] width 287 height 208
click at [186, 75] on img at bounding box center [218, 161] width 287 height 208
click at [191, 74] on img at bounding box center [218, 161] width 287 height 208
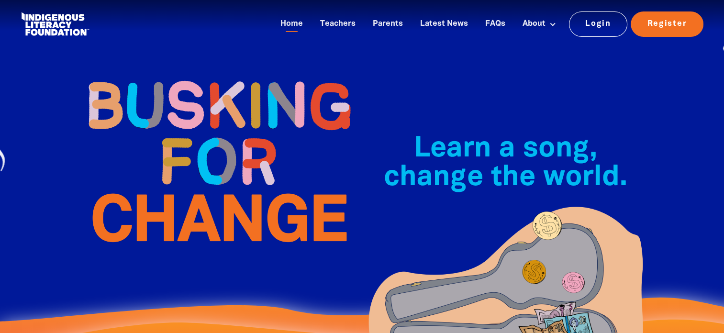
click at [192, 77] on img at bounding box center [218, 161] width 287 height 208
click at [191, 74] on img at bounding box center [218, 161] width 287 height 208
click at [204, 79] on img at bounding box center [218, 161] width 287 height 208
click at [191, 75] on img at bounding box center [218, 161] width 287 height 208
click at [190, 70] on img at bounding box center [218, 161] width 287 height 208
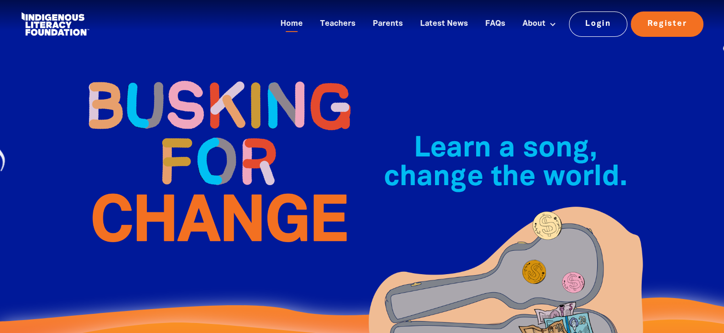
click at [191, 75] on img at bounding box center [218, 161] width 287 height 208
click at [188, 78] on img at bounding box center [218, 161] width 287 height 208
click at [192, 62] on img at bounding box center [218, 161] width 287 height 208
click at [190, 69] on img at bounding box center [218, 161] width 287 height 208
click at [188, 75] on img at bounding box center [218, 161] width 287 height 208
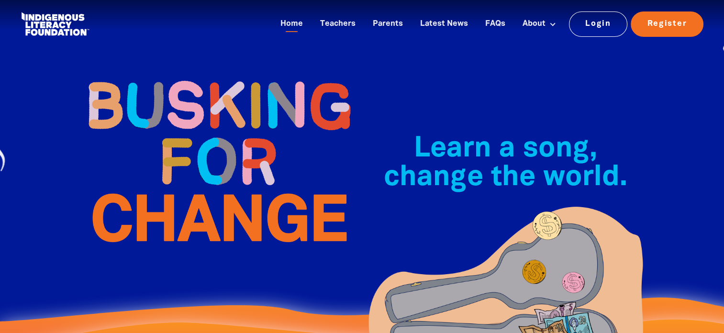
click at [180, 59] on img at bounding box center [218, 161] width 287 height 208
click at [191, 75] on img at bounding box center [218, 161] width 287 height 208
click at [192, 70] on img at bounding box center [218, 161] width 287 height 208
click at [193, 77] on img at bounding box center [218, 161] width 287 height 208
click at [191, 69] on img at bounding box center [218, 161] width 287 height 208
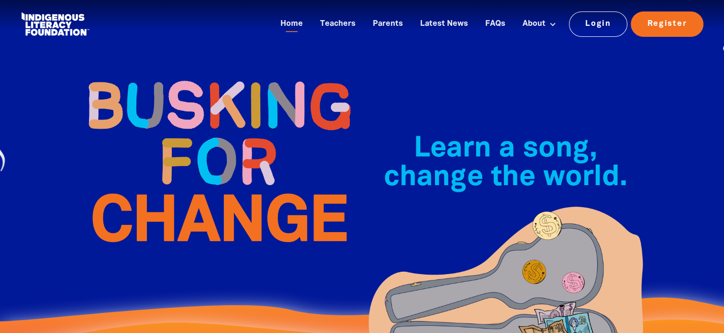
click at [191, 70] on img at bounding box center [218, 161] width 287 height 208
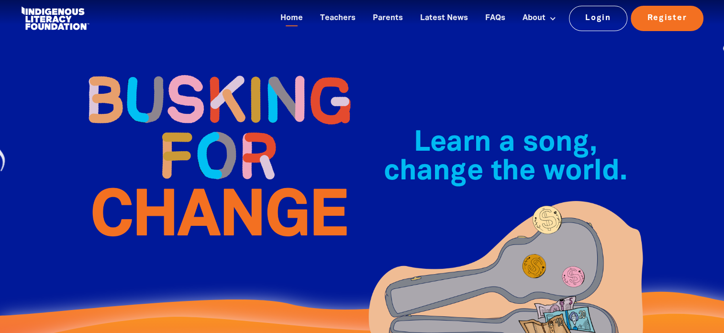
click at [191, 75] on img at bounding box center [218, 156] width 287 height 208
click at [189, 75] on img at bounding box center [218, 156] width 287 height 208
click at [189, 71] on img at bounding box center [218, 156] width 287 height 208
click at [190, 75] on img at bounding box center [218, 156] width 287 height 208
click at [190, 72] on img at bounding box center [218, 156] width 287 height 208
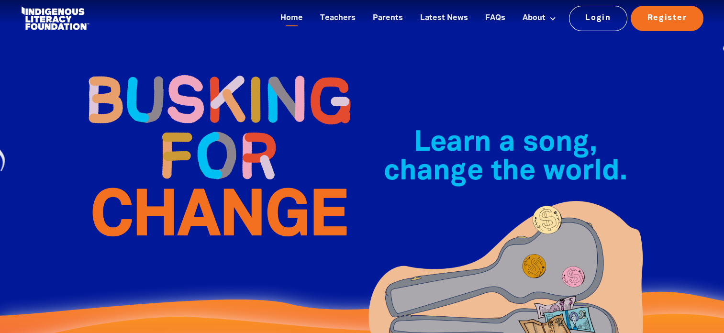
click at [197, 79] on img at bounding box center [218, 156] width 287 height 208
click at [190, 74] on img at bounding box center [218, 156] width 287 height 208
click at [191, 75] on img at bounding box center [218, 156] width 287 height 208
click at [195, 77] on img at bounding box center [218, 156] width 287 height 208
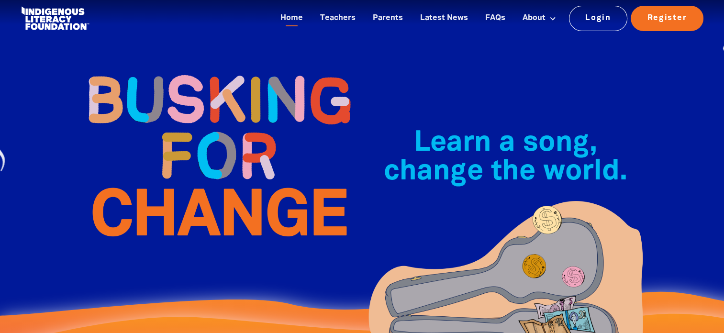
click at [191, 69] on img at bounding box center [218, 156] width 287 height 208
click at [192, 74] on img at bounding box center [218, 156] width 287 height 208
click at [191, 75] on img at bounding box center [218, 156] width 287 height 208
click at [188, 75] on img at bounding box center [218, 156] width 287 height 208
click at [185, 75] on img at bounding box center [218, 156] width 287 height 208
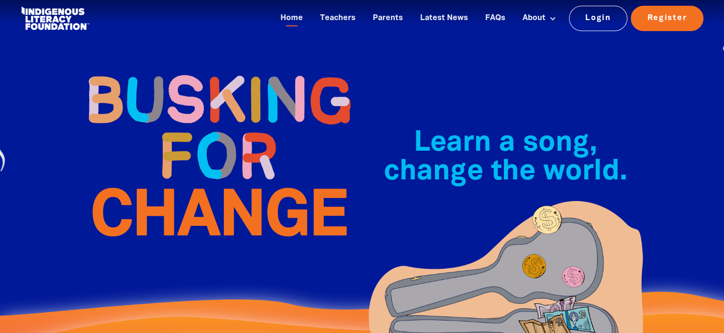
click at [192, 75] on img at bounding box center [218, 156] width 287 height 208
click at [188, 75] on img at bounding box center [218, 156] width 287 height 208
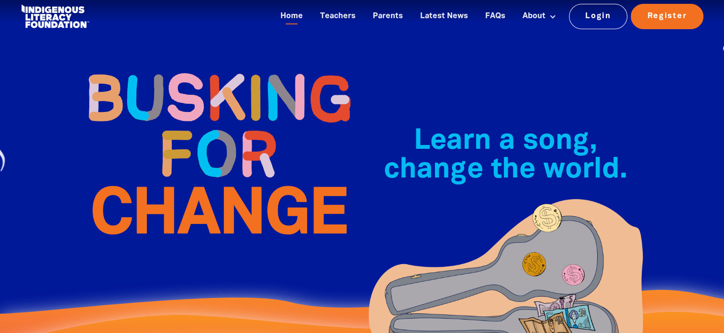
scroll to position [0, 0]
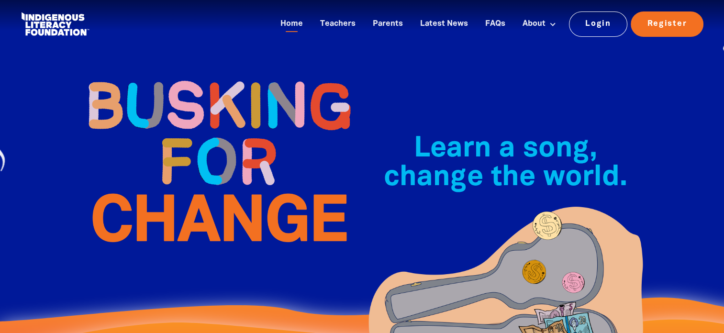
click at [245, 64] on img at bounding box center [218, 161] width 287 height 208
click at [260, 47] on div "Home Teachers Parents Latest News FAQs About About Busking For Change Indigenou…" at bounding box center [362, 24] width 705 height 48
click at [197, 64] on img at bounding box center [218, 161] width 287 height 208
click at [195, 77] on img at bounding box center [218, 161] width 287 height 208
click at [192, 74] on img at bounding box center [218, 161] width 287 height 208
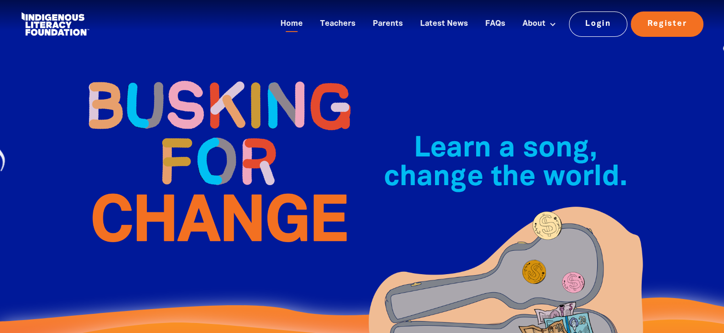
scroll to position [6, 0]
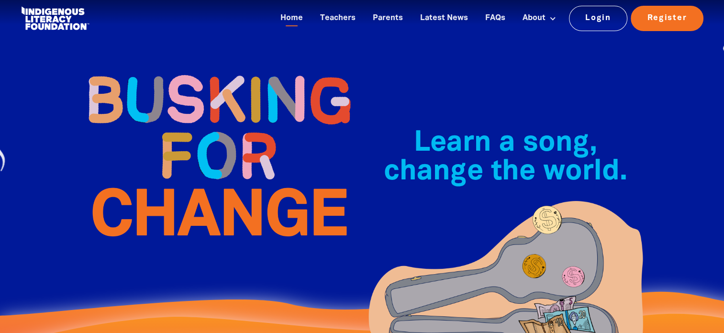
click at [193, 69] on img at bounding box center [218, 156] width 287 height 208
click at [193, 74] on img at bounding box center [218, 156] width 287 height 208
click at [196, 78] on img at bounding box center [218, 156] width 287 height 208
click at [193, 77] on img at bounding box center [218, 156] width 287 height 208
click at [191, 75] on img at bounding box center [218, 156] width 287 height 208
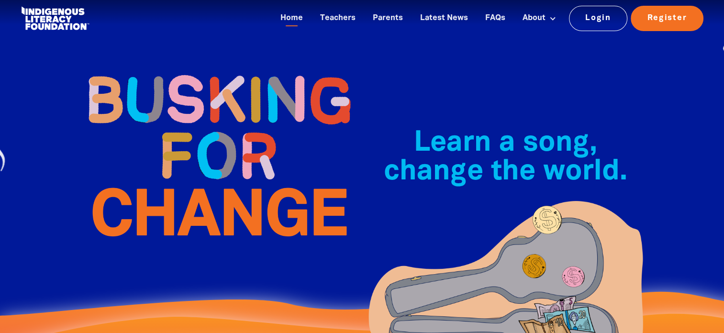
click at [188, 71] on img at bounding box center [218, 156] width 287 height 208
click at [191, 74] on img at bounding box center [218, 156] width 287 height 208
click at [191, 75] on img at bounding box center [218, 156] width 287 height 208
click at [189, 75] on img at bounding box center [218, 156] width 287 height 208
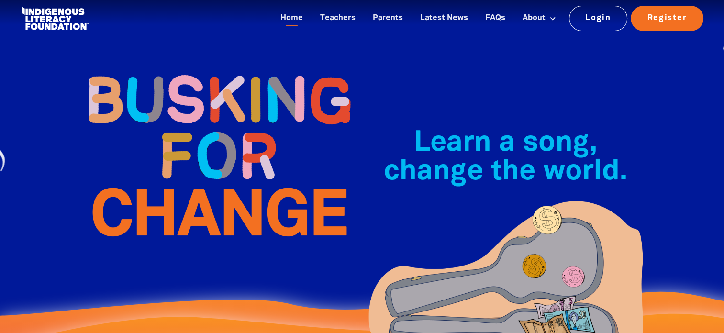
click at [197, 79] on img at bounding box center [218, 156] width 287 height 208
click at [201, 82] on img at bounding box center [218, 156] width 287 height 208
click at [191, 71] on img at bounding box center [218, 156] width 287 height 208
click at [191, 75] on img at bounding box center [218, 156] width 287 height 208
click at [196, 78] on img at bounding box center [218, 156] width 287 height 208
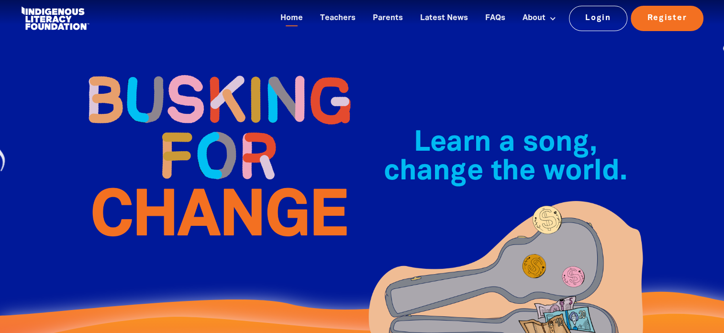
click at [190, 70] on img at bounding box center [218, 156] width 287 height 208
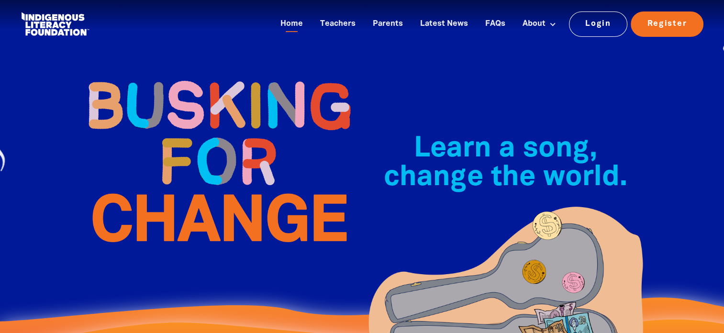
click at [189, 70] on img at bounding box center [218, 161] width 287 height 208
click at [190, 73] on img at bounding box center [218, 161] width 287 height 208
click at [198, 82] on img at bounding box center [218, 161] width 287 height 208
click at [183, 71] on img at bounding box center [218, 161] width 287 height 208
click at [193, 73] on img at bounding box center [218, 161] width 287 height 208
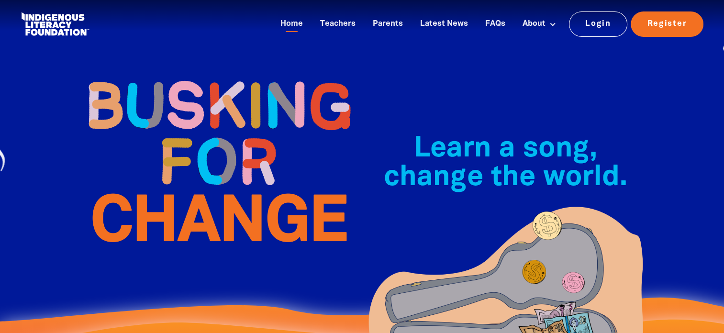
click at [188, 74] on img at bounding box center [218, 161] width 287 height 208
click at [193, 77] on img at bounding box center [218, 161] width 287 height 208
click at [191, 74] on img at bounding box center [218, 161] width 287 height 208
click at [184, 71] on img at bounding box center [218, 161] width 287 height 208
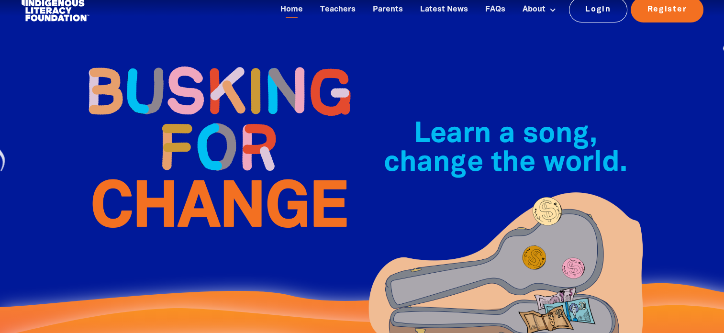
click at [187, 76] on img at bounding box center [218, 147] width 287 height 208
click at [190, 74] on img at bounding box center [218, 147] width 287 height 208
click at [193, 75] on img at bounding box center [218, 147] width 287 height 208
click at [208, 82] on img at bounding box center [218, 147] width 287 height 208
click at [184, 70] on img at bounding box center [218, 147] width 287 height 208
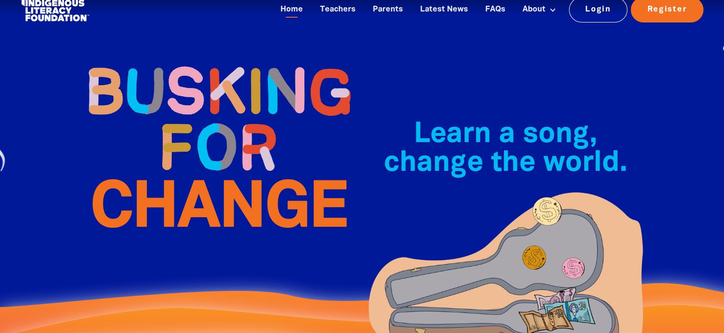
click at [192, 74] on img at bounding box center [218, 147] width 287 height 208
click at [191, 71] on img at bounding box center [218, 147] width 287 height 208
click at [189, 74] on img at bounding box center [218, 147] width 287 height 208
click at [191, 78] on img at bounding box center [218, 147] width 287 height 208
click at [191, 75] on img at bounding box center [218, 147] width 287 height 208
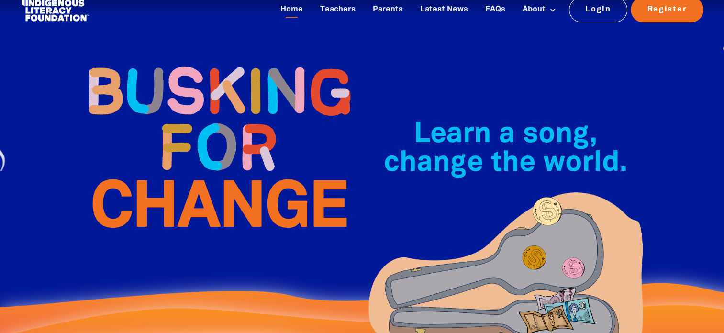
click at [189, 71] on img at bounding box center [218, 147] width 287 height 208
click at [188, 72] on img at bounding box center [218, 147] width 287 height 208
click at [193, 74] on img at bounding box center [218, 147] width 287 height 208
click at [197, 78] on img at bounding box center [218, 147] width 287 height 208
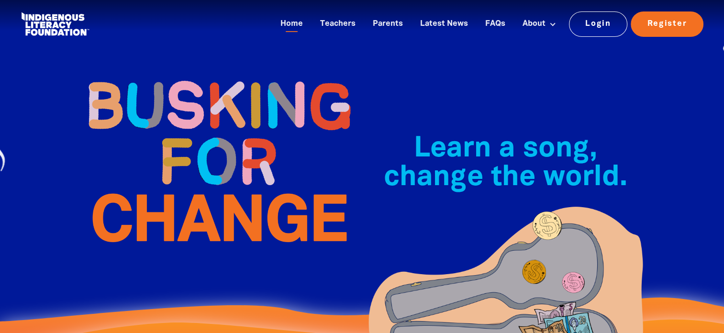
click at [184, 67] on img at bounding box center [218, 161] width 287 height 208
click at [187, 70] on img at bounding box center [218, 161] width 287 height 208
click at [190, 74] on img at bounding box center [218, 161] width 287 height 208
click at [192, 78] on img at bounding box center [218, 161] width 287 height 208
click at [191, 70] on img at bounding box center [218, 161] width 287 height 208
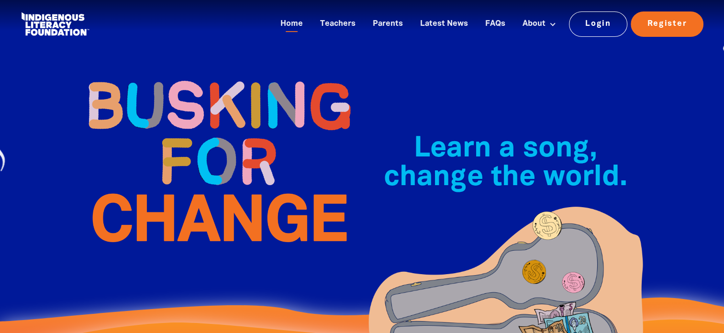
click at [192, 78] on img at bounding box center [218, 161] width 287 height 208
click at [196, 78] on img at bounding box center [218, 161] width 287 height 208
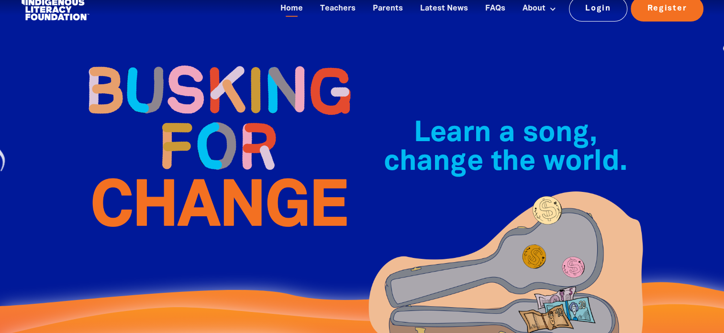
click at [190, 71] on img at bounding box center [218, 146] width 287 height 208
click at [191, 75] on img at bounding box center [218, 146] width 287 height 208
click at [191, 73] on img at bounding box center [218, 146] width 287 height 208
click at [188, 71] on img at bounding box center [218, 146] width 287 height 208
click at [191, 75] on img at bounding box center [218, 146] width 287 height 208
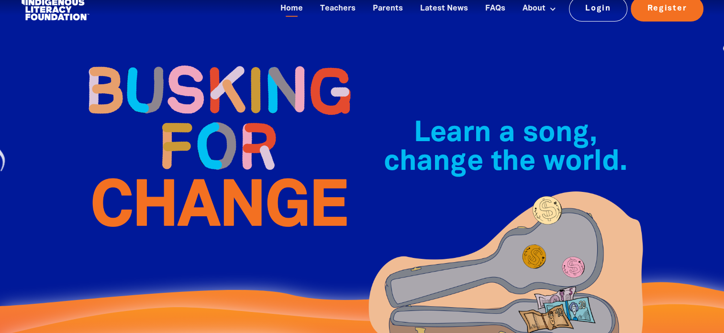
click at [194, 79] on img at bounding box center [218, 146] width 287 height 208
click at [191, 71] on img at bounding box center [218, 146] width 287 height 208
click at [189, 75] on img at bounding box center [218, 146] width 287 height 208
click at [185, 71] on img at bounding box center [218, 146] width 287 height 208
click at [188, 71] on img at bounding box center [218, 146] width 287 height 208
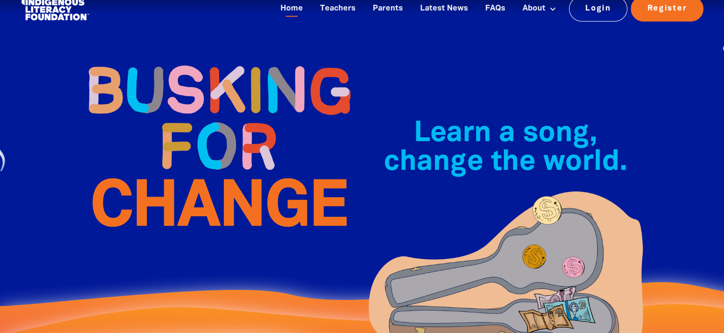
click at [195, 73] on img at bounding box center [218, 146] width 287 height 208
click at [196, 78] on img at bounding box center [218, 146] width 287 height 208
click at [192, 74] on img at bounding box center [218, 146] width 287 height 208
click at [201, 82] on img at bounding box center [218, 146] width 287 height 208
click at [188, 70] on img at bounding box center [218, 146] width 287 height 208
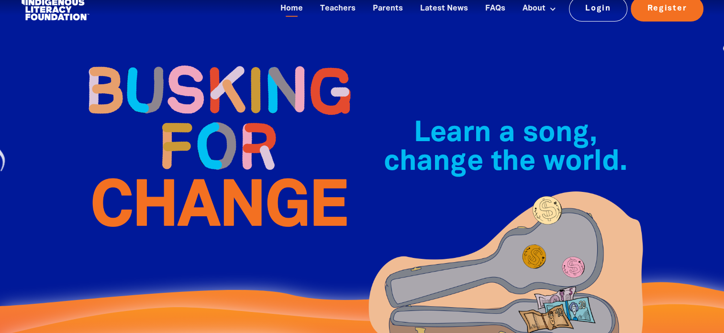
click at [185, 74] on img at bounding box center [218, 146] width 287 height 208
click at [190, 75] on img at bounding box center [218, 146] width 287 height 208
click at [190, 69] on img at bounding box center [218, 146] width 287 height 208
click at [191, 75] on img at bounding box center [218, 146] width 287 height 208
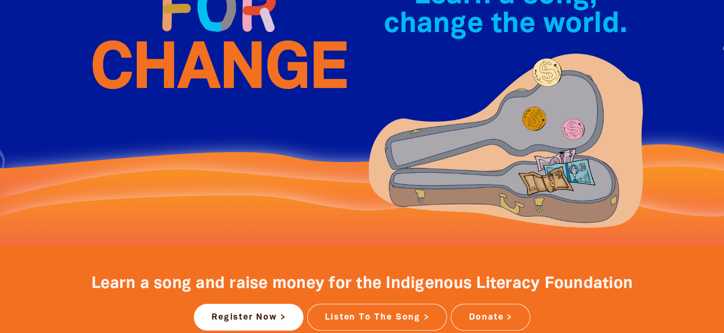
scroll to position [151, 0]
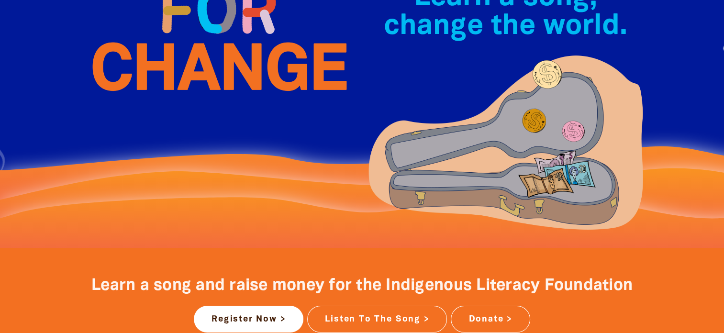
click at [194, 78] on img at bounding box center [218, 10] width 287 height 208
click at [190, 73] on img at bounding box center [218, 10] width 287 height 208
click at [188, 75] on img at bounding box center [218, 10] width 287 height 208
click at [191, 75] on img at bounding box center [218, 10] width 287 height 208
click at [189, 78] on img at bounding box center [218, 10] width 287 height 208
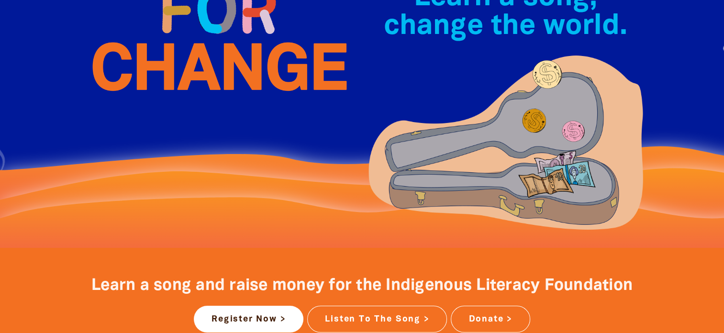
click at [191, 74] on img at bounding box center [218, 10] width 287 height 208
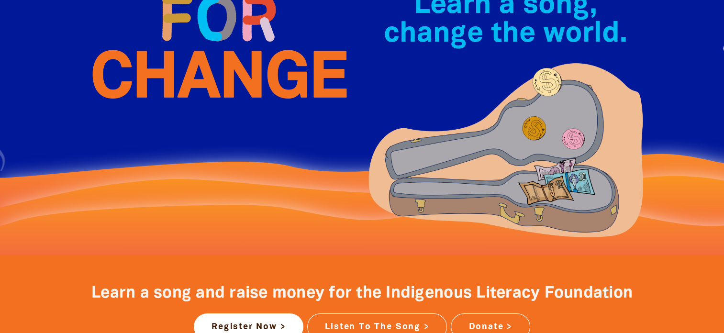
click at [194, 79] on img at bounding box center [218, 18] width 287 height 208
click at [193, 78] on img at bounding box center [218, 18] width 287 height 208
click at [194, 74] on img at bounding box center [218, 18] width 287 height 208
click at [188, 75] on img at bounding box center [218, 18] width 287 height 208
click at [191, 76] on img at bounding box center [218, 18] width 287 height 208
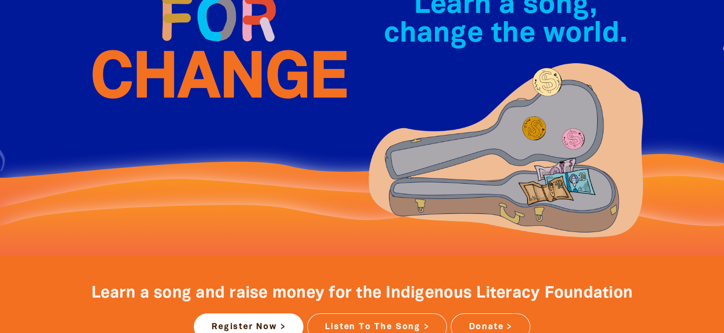
click at [188, 71] on img at bounding box center [218, 18] width 287 height 208
click at [191, 71] on img at bounding box center [218, 18] width 287 height 208
click at [192, 75] on img at bounding box center [218, 18] width 287 height 208
click at [190, 74] on img at bounding box center [218, 18] width 287 height 208
click at [188, 72] on img at bounding box center [218, 18] width 287 height 208
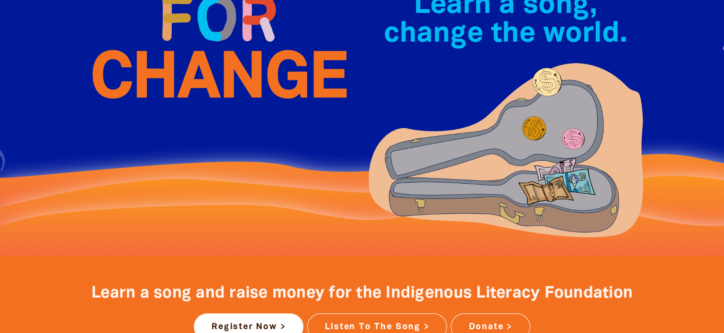
click at [188, 74] on img at bounding box center [218, 18] width 287 height 208
click at [191, 75] on img at bounding box center [218, 18] width 287 height 208
click at [187, 70] on img at bounding box center [218, 18] width 287 height 208
click at [196, 78] on img at bounding box center [218, 18] width 287 height 208
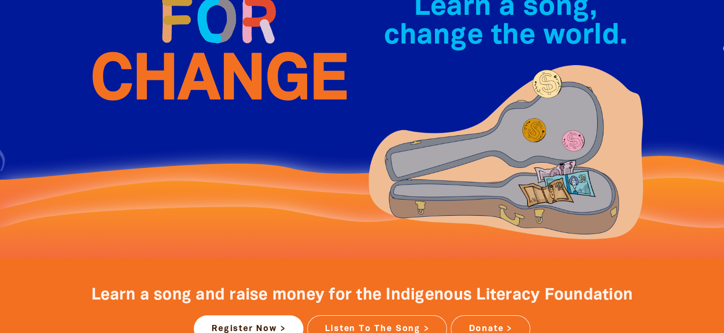
scroll to position [140, 0]
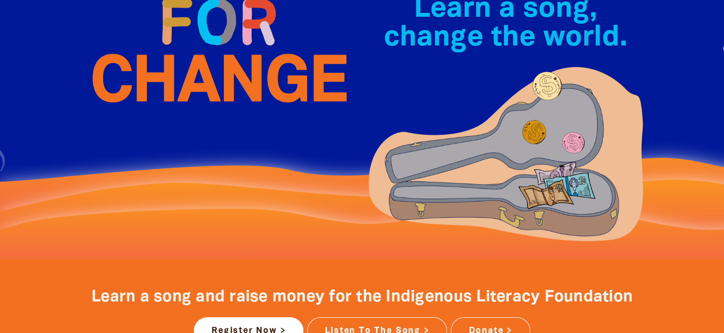
click at [191, 71] on img at bounding box center [218, 22] width 287 height 208
click at [191, 72] on img at bounding box center [218, 22] width 287 height 208
click at [191, 70] on img at bounding box center [218, 22] width 287 height 208
click at [192, 75] on img at bounding box center [218, 22] width 287 height 208
click at [191, 75] on img at bounding box center [218, 22] width 287 height 208
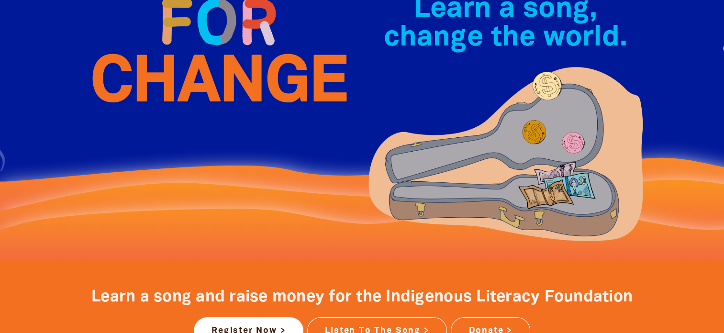
click at [189, 74] on img at bounding box center [218, 22] width 287 height 208
click at [191, 74] on img at bounding box center [218, 22] width 287 height 208
click at [187, 71] on img at bounding box center [218, 22] width 287 height 208
click at [194, 78] on img at bounding box center [218, 22] width 287 height 208
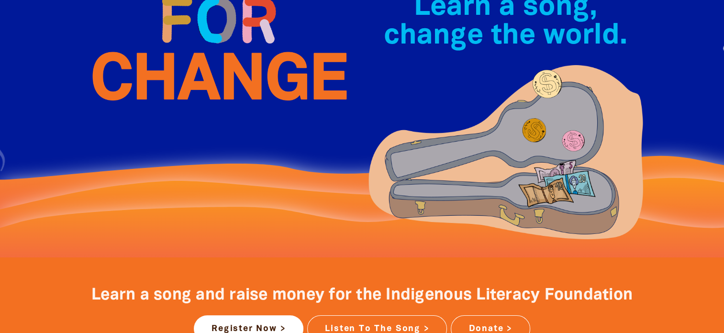
scroll to position [140, 0]
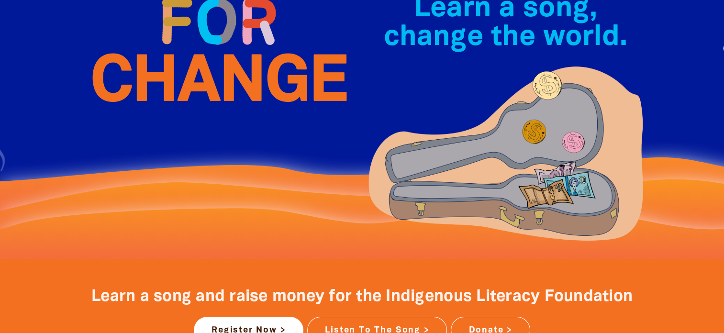
click at [191, 75] on img at bounding box center [218, 21] width 287 height 208
click at [188, 72] on img at bounding box center [218, 21] width 287 height 208
click at [188, 71] on img at bounding box center [218, 21] width 287 height 208
click at [194, 70] on img at bounding box center [218, 21] width 287 height 208
click at [194, 78] on img at bounding box center [218, 21] width 287 height 208
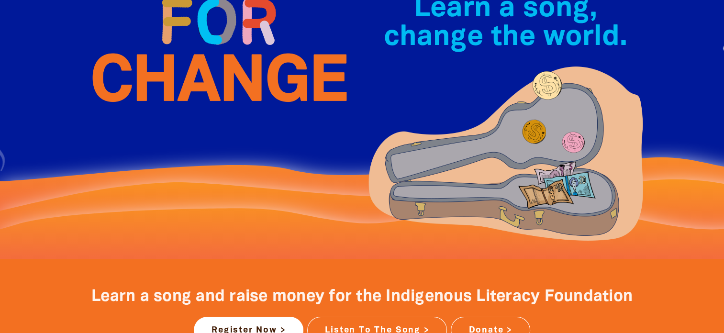
click at [196, 77] on img at bounding box center [218, 21] width 287 height 208
click at [196, 79] on img at bounding box center [218, 21] width 287 height 208
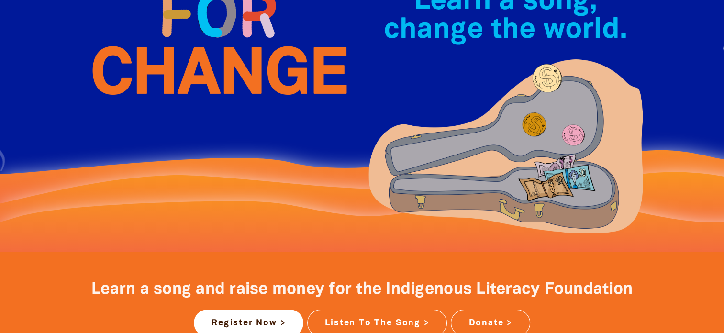
click at [188, 71] on img at bounding box center [218, 14] width 287 height 208
click at [189, 71] on img at bounding box center [218, 14] width 287 height 208
click at [188, 75] on img at bounding box center [218, 14] width 287 height 208
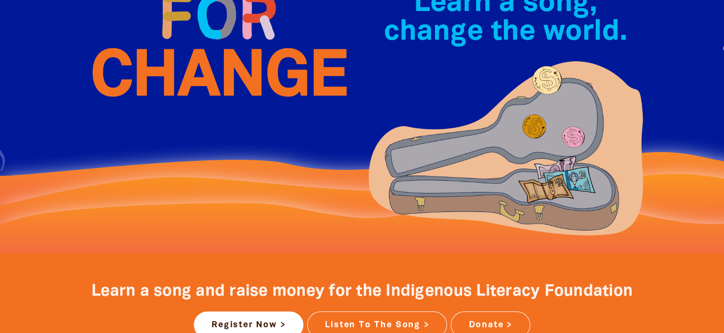
click at [191, 73] on img at bounding box center [218, 16] width 287 height 208
click at [191, 76] on img at bounding box center [218, 16] width 287 height 208
click at [192, 75] on img at bounding box center [218, 16] width 287 height 208
click at [193, 78] on img at bounding box center [218, 16] width 287 height 208
click at [216, 75] on img at bounding box center [218, 16] width 287 height 208
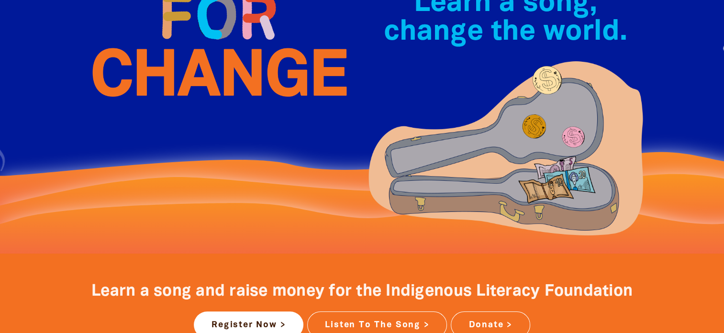
click at [193, 73] on img at bounding box center [218, 16] width 287 height 208
click at [191, 74] on img at bounding box center [218, 16] width 287 height 208
click at [195, 78] on img at bounding box center [218, 16] width 287 height 208
click at [193, 78] on img at bounding box center [218, 16] width 287 height 208
click at [188, 72] on img at bounding box center [218, 16] width 287 height 208
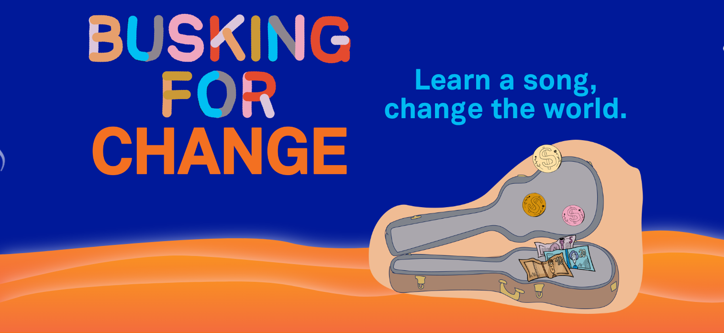
click at [198, 82] on img at bounding box center [218, 94] width 287 height 208
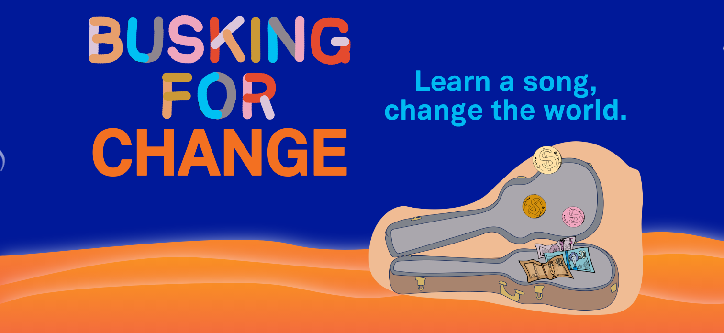
click at [191, 78] on img at bounding box center [218, 96] width 287 height 208
click at [189, 75] on img at bounding box center [218, 96] width 287 height 208
click at [191, 71] on img at bounding box center [218, 96] width 287 height 208
click at [192, 74] on img at bounding box center [218, 96] width 287 height 208
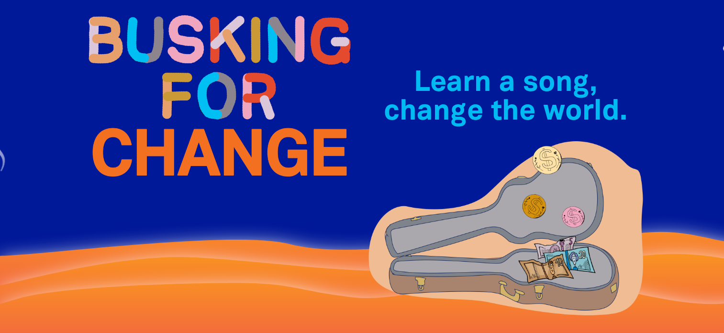
click at [191, 74] on img at bounding box center [218, 96] width 287 height 208
click at [189, 75] on img at bounding box center [218, 96] width 287 height 208
click at [196, 79] on img at bounding box center [218, 96] width 287 height 208
click at [195, 73] on img at bounding box center [218, 96] width 287 height 208
click at [189, 71] on img at bounding box center [218, 96] width 287 height 208
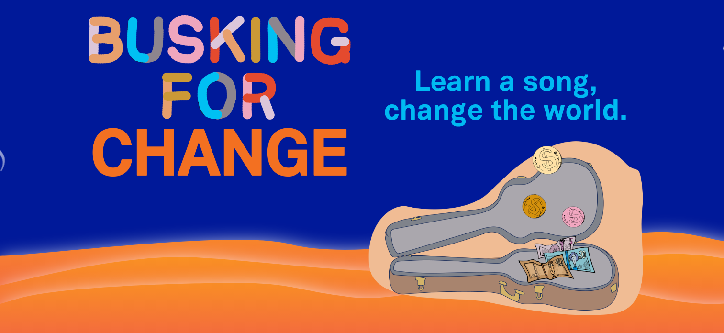
click at [201, 82] on img at bounding box center [218, 96] width 287 height 208
click at [188, 72] on img at bounding box center [218, 96] width 287 height 208
click at [192, 71] on img at bounding box center [218, 96] width 287 height 208
click at [189, 75] on img at bounding box center [218, 96] width 287 height 208
click at [191, 71] on img at bounding box center [218, 96] width 287 height 208
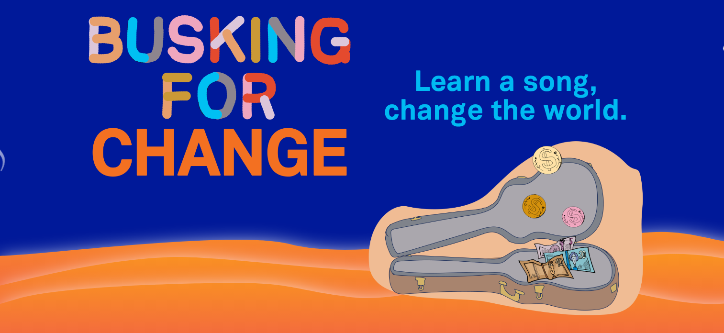
click at [193, 74] on img at bounding box center [218, 96] width 287 height 208
click at [185, 71] on img at bounding box center [218, 96] width 287 height 208
click at [191, 72] on img at bounding box center [218, 96] width 287 height 208
click at [191, 73] on img at bounding box center [218, 96] width 287 height 208
click at [191, 71] on img at bounding box center [218, 96] width 287 height 208
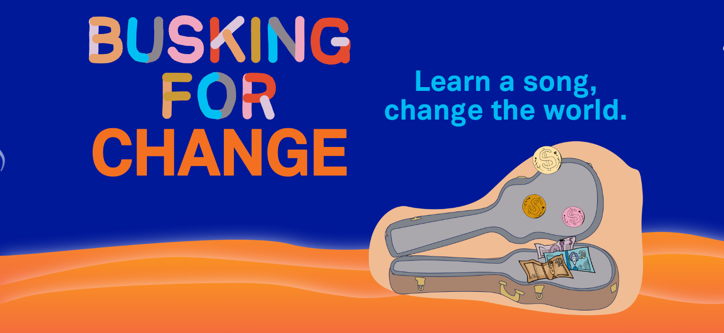
click at [189, 71] on img at bounding box center [218, 96] width 287 height 208
click at [188, 72] on img at bounding box center [218, 96] width 287 height 208
click at [189, 74] on img at bounding box center [218, 96] width 287 height 208
click at [188, 74] on img at bounding box center [218, 96] width 287 height 208
click at [196, 78] on img at bounding box center [218, 96] width 287 height 208
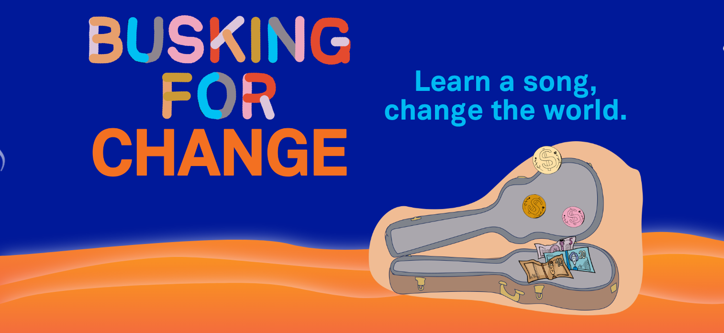
click at [190, 71] on img at bounding box center [218, 96] width 287 height 208
click at [192, 73] on img at bounding box center [218, 96] width 287 height 208
click at [188, 75] on img at bounding box center [218, 96] width 287 height 208
click at [191, 72] on img at bounding box center [218, 96] width 287 height 208
click at [192, 74] on img at bounding box center [218, 96] width 287 height 208
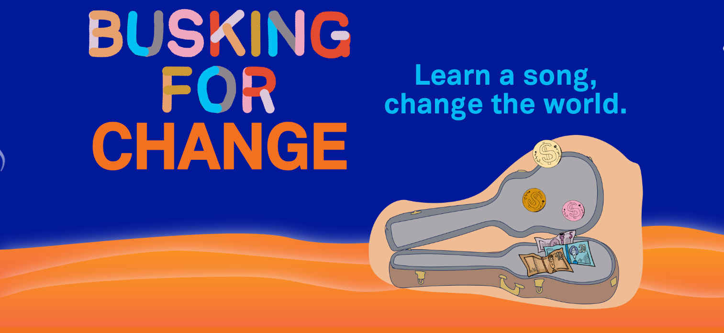
scroll to position [73, 0]
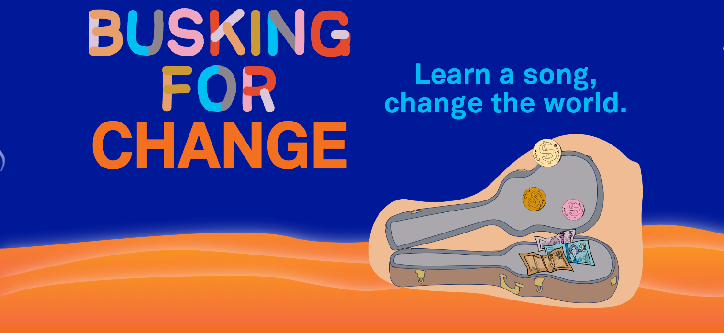
click at [191, 71] on img at bounding box center [218, 89] width 287 height 208
click at [194, 73] on img at bounding box center [218, 89] width 287 height 208
click at [193, 78] on img at bounding box center [218, 89] width 287 height 208
click at [188, 75] on img at bounding box center [218, 89] width 287 height 208
click at [193, 74] on img at bounding box center [218, 89] width 287 height 208
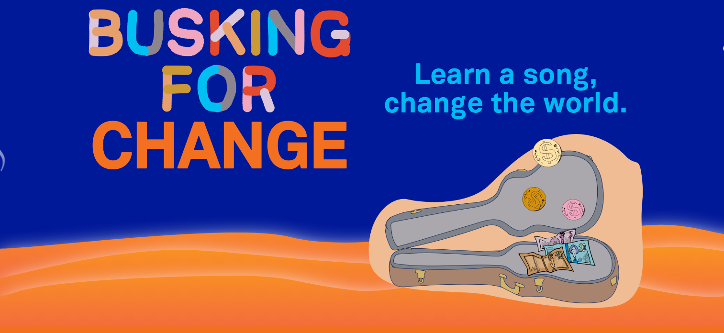
click at [195, 74] on img at bounding box center [218, 89] width 287 height 208
click at [187, 75] on img at bounding box center [218, 89] width 287 height 208
click at [222, 71] on img at bounding box center [218, 89] width 287 height 208
click at [188, 69] on img at bounding box center [218, 89] width 287 height 208
click at [192, 73] on img at bounding box center [218, 89] width 287 height 208
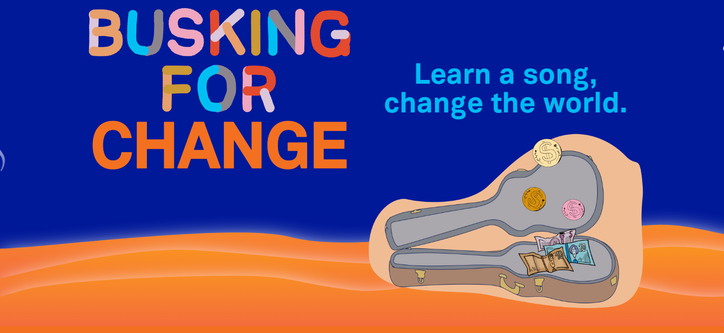
click at [191, 70] on img at bounding box center [218, 89] width 287 height 208
click at [196, 79] on img at bounding box center [218, 89] width 287 height 208
click at [190, 74] on img at bounding box center [218, 89] width 287 height 208
click at [191, 71] on img at bounding box center [218, 89] width 287 height 208
click at [197, 79] on img at bounding box center [218, 89] width 287 height 208
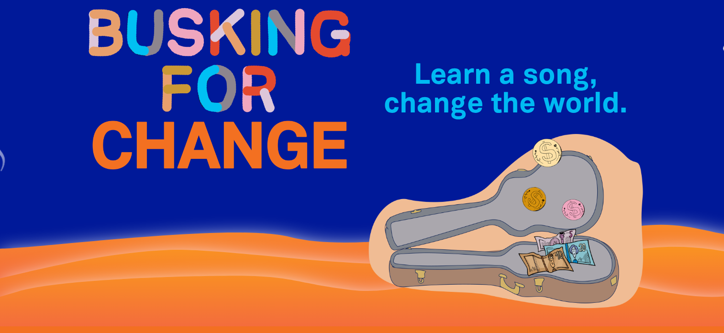
click at [191, 70] on img at bounding box center [218, 89] width 287 height 208
click at [194, 74] on img at bounding box center [218, 89] width 287 height 208
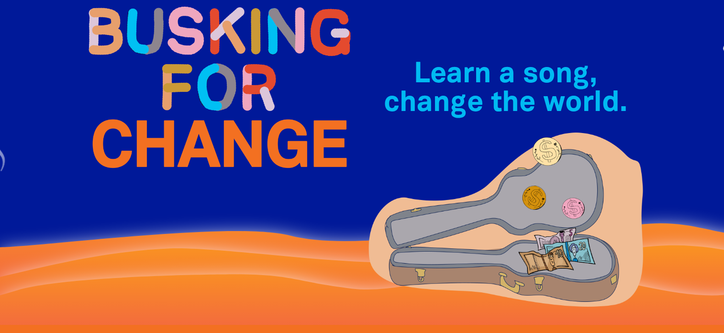
click at [188, 72] on img at bounding box center [218, 87] width 287 height 208
click at [190, 75] on img at bounding box center [218, 87] width 287 height 208
click at [189, 75] on img at bounding box center [218, 87] width 287 height 208
click at [197, 78] on img at bounding box center [218, 87] width 287 height 208
click at [191, 70] on img at bounding box center [218, 87] width 287 height 208
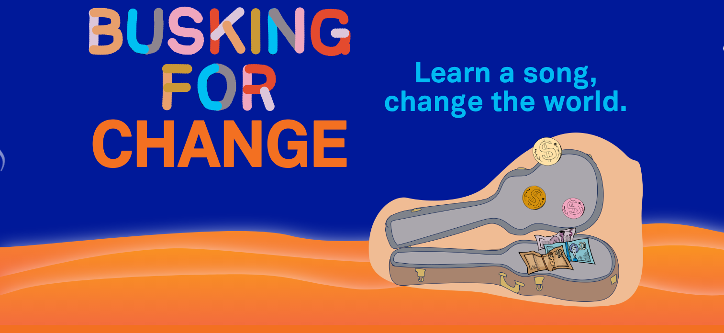
click at [193, 79] on img at bounding box center [218, 87] width 287 height 208
click at [193, 74] on img at bounding box center [218, 87] width 287 height 208
click at [189, 74] on img at bounding box center [218, 87] width 287 height 208
click at [194, 74] on img at bounding box center [218, 87] width 287 height 208
click at [191, 71] on img at bounding box center [218, 87] width 287 height 208
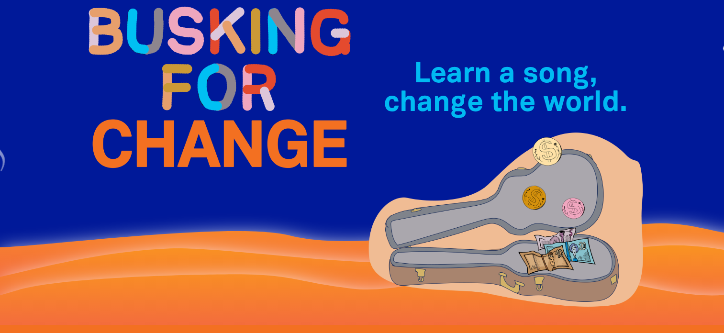
click at [196, 79] on img at bounding box center [218, 87] width 287 height 208
click at [190, 74] on img at bounding box center [218, 87] width 287 height 208
click at [197, 79] on img at bounding box center [218, 87] width 287 height 208
click at [195, 76] on img at bounding box center [218, 87] width 287 height 208
click at [192, 69] on img at bounding box center [218, 87] width 287 height 208
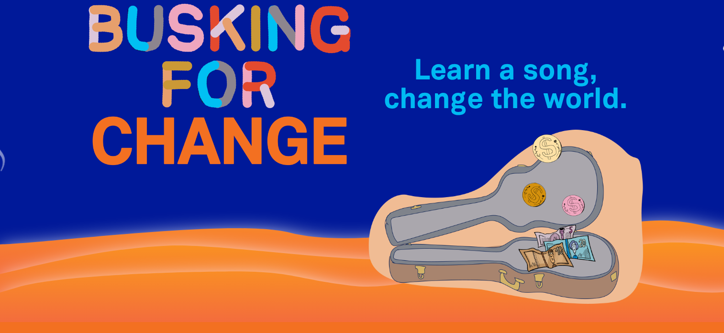
click at [191, 71] on img at bounding box center [218, 84] width 287 height 208
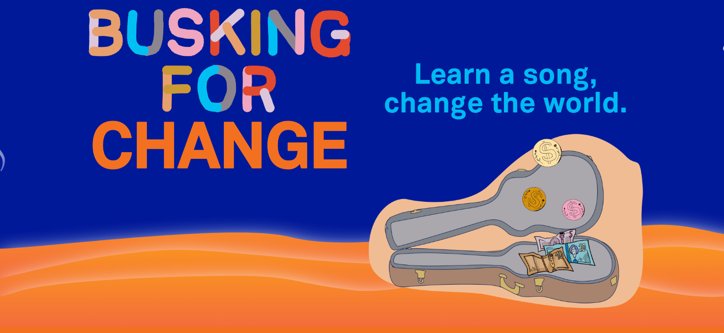
click at [191, 69] on img at bounding box center [218, 89] width 287 height 208
click at [191, 74] on img at bounding box center [218, 89] width 287 height 208
click at [188, 75] on img at bounding box center [218, 89] width 287 height 208
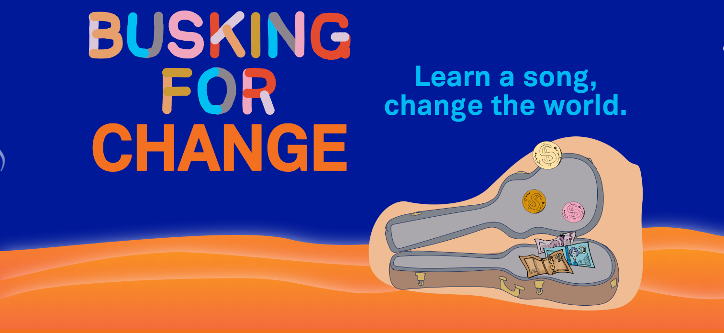
click at [192, 74] on img at bounding box center [218, 91] width 287 height 208
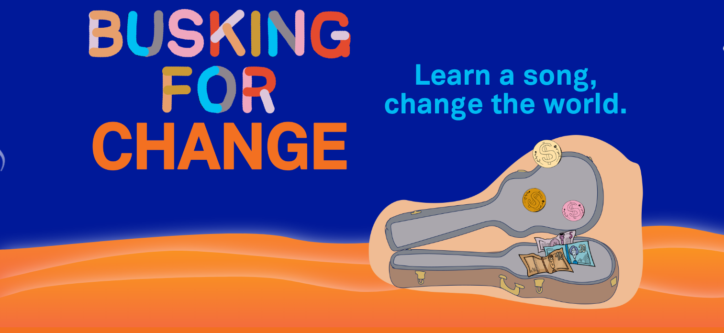
scroll to position [73, 0]
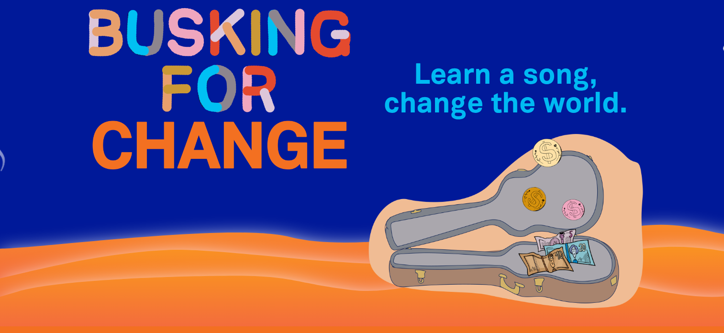
click at [191, 70] on img at bounding box center [218, 89] width 287 height 208
click at [189, 74] on img at bounding box center [218, 89] width 287 height 208
click at [193, 79] on img at bounding box center [218, 89] width 287 height 208
click at [201, 82] on img at bounding box center [218, 89] width 287 height 208
click at [191, 74] on img at bounding box center [218, 89] width 287 height 208
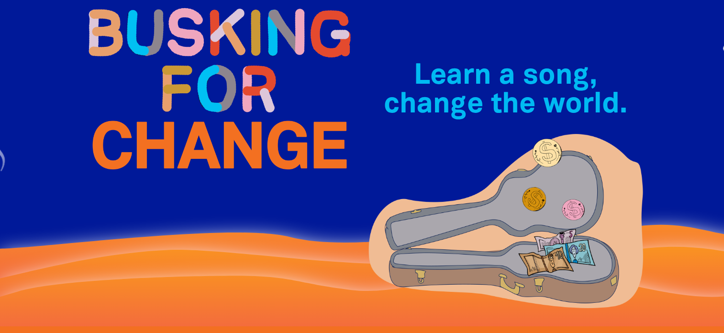
click at [191, 74] on img at bounding box center [218, 89] width 287 height 208
click at [193, 70] on img at bounding box center [218, 89] width 287 height 208
click at [184, 74] on img at bounding box center [218, 89] width 287 height 208
click at [189, 75] on img at bounding box center [218, 89] width 287 height 208
click at [191, 70] on img at bounding box center [218, 89] width 287 height 208
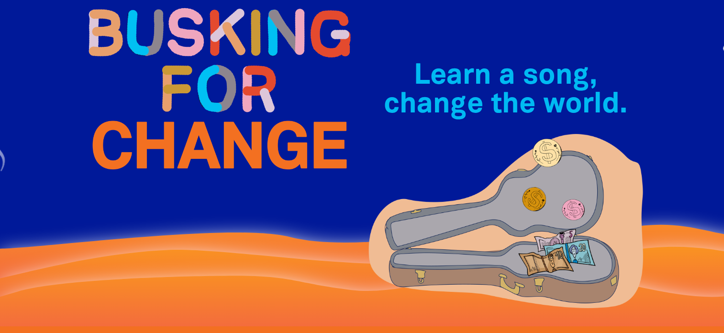
click at [190, 70] on img at bounding box center [218, 89] width 287 height 208
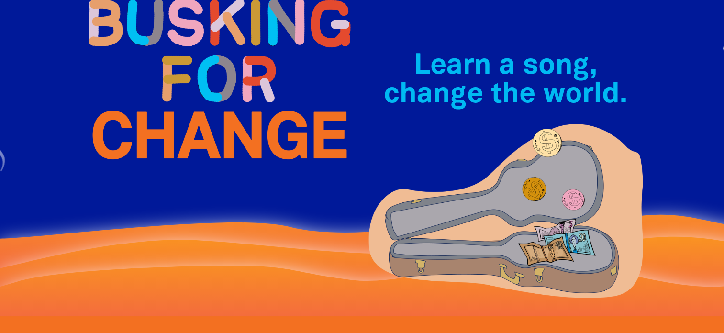
scroll to position [96, 0]
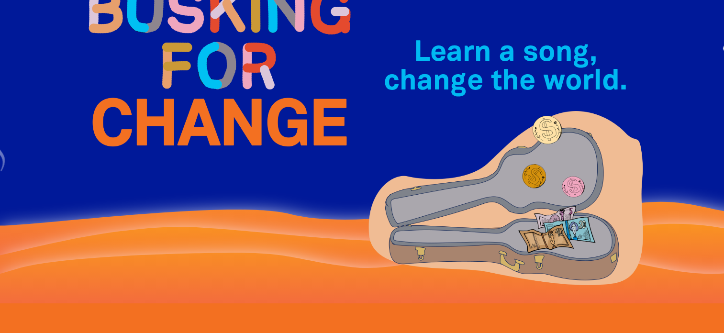
click at [188, 75] on img at bounding box center [218, 66] width 287 height 208
click at [192, 71] on img at bounding box center [218, 66] width 287 height 208
click at [191, 75] on img at bounding box center [218, 66] width 287 height 208
click at [190, 75] on img at bounding box center [218, 66] width 287 height 208
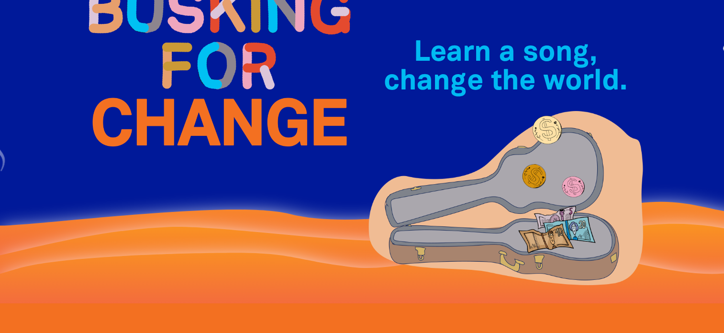
click at [190, 75] on img at bounding box center [218, 66] width 287 height 208
click at [193, 78] on img at bounding box center [218, 66] width 287 height 208
click at [189, 75] on img at bounding box center [218, 66] width 287 height 208
click at [191, 73] on img at bounding box center [218, 66] width 287 height 208
click at [196, 79] on img at bounding box center [218, 66] width 287 height 208
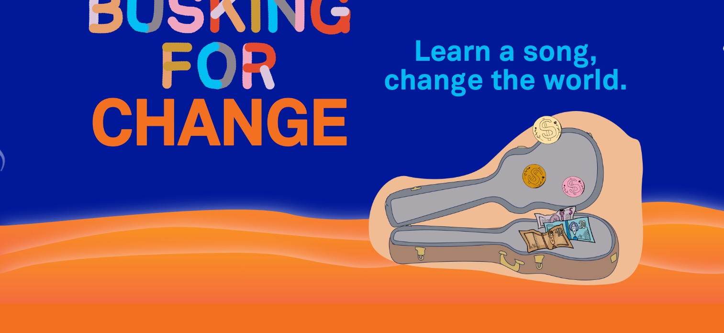
click at [191, 75] on img at bounding box center [218, 66] width 287 height 208
click at [192, 74] on img at bounding box center [218, 66] width 287 height 208
click at [192, 77] on img at bounding box center [218, 66] width 287 height 208
click at [188, 75] on img at bounding box center [218, 66] width 287 height 208
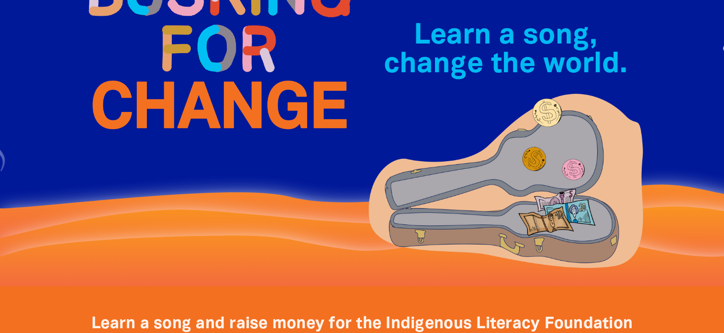
scroll to position [117, 0]
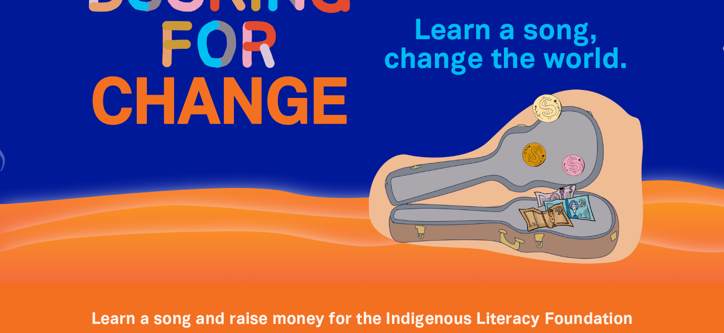
click at [191, 73] on img at bounding box center [218, 44] width 287 height 208
click at [193, 75] on img at bounding box center [218, 44] width 287 height 208
click at [192, 73] on img at bounding box center [218, 44] width 287 height 208
click at [189, 75] on img at bounding box center [218, 44] width 287 height 208
click at [194, 73] on img at bounding box center [218, 44] width 287 height 208
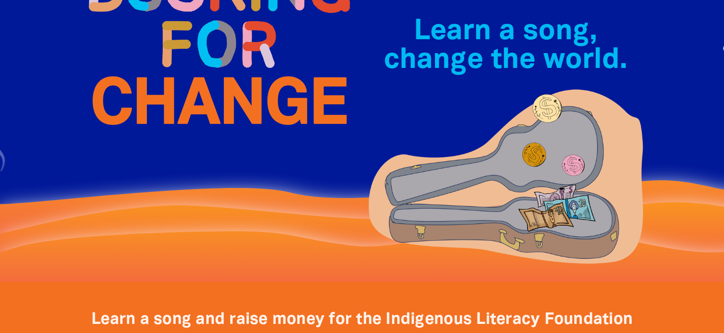
click at [191, 71] on img at bounding box center [218, 44] width 287 height 208
click at [191, 75] on img at bounding box center [218, 44] width 287 height 208
click at [189, 74] on img at bounding box center [218, 44] width 287 height 208
click at [191, 74] on img at bounding box center [218, 44] width 287 height 208
click at [197, 79] on img at bounding box center [218, 44] width 287 height 208
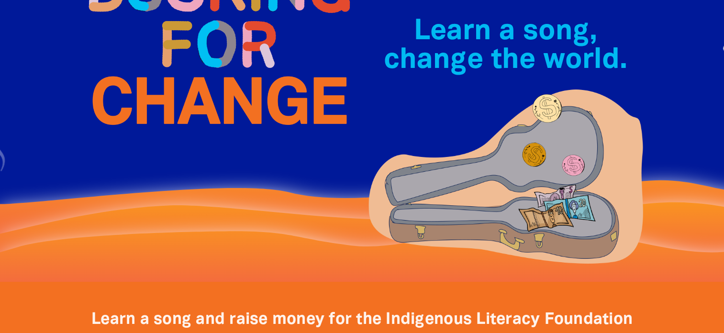
click at [191, 75] on img at bounding box center [218, 44] width 287 height 208
click at [195, 78] on img at bounding box center [218, 44] width 287 height 208
click at [191, 74] on img at bounding box center [218, 44] width 287 height 208
click at [191, 70] on img at bounding box center [218, 44] width 287 height 208
click at [197, 79] on img at bounding box center [218, 44] width 287 height 208
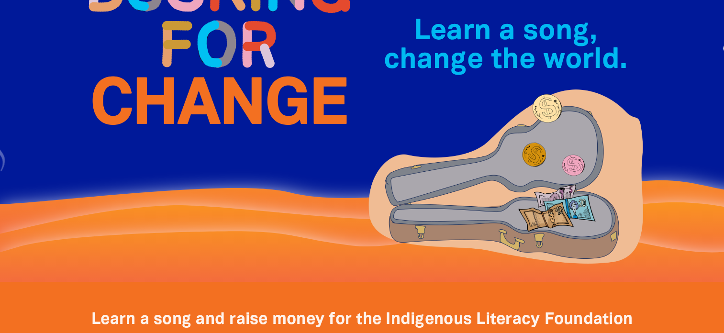
click at [186, 69] on img at bounding box center [218, 44] width 287 height 208
click at [193, 73] on img at bounding box center [218, 44] width 287 height 208
click at [191, 74] on img at bounding box center [218, 44] width 287 height 208
click at [221, 77] on img at bounding box center [218, 44] width 287 height 208
click at [197, 78] on img at bounding box center [218, 44] width 287 height 208
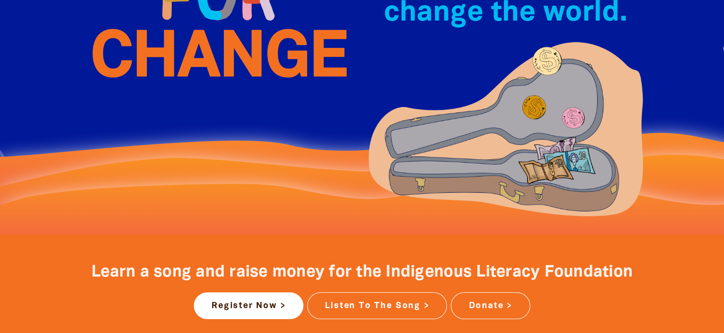
scroll to position [167, 0]
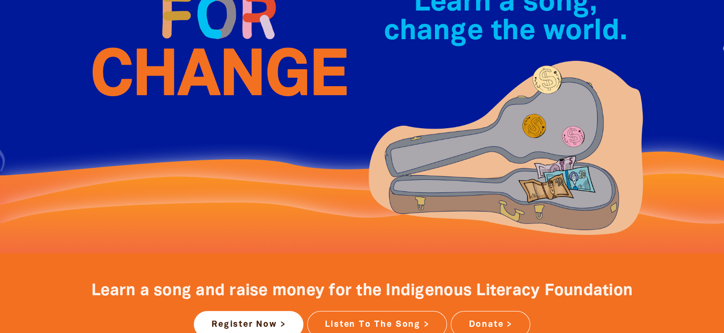
scroll to position [102, 0]
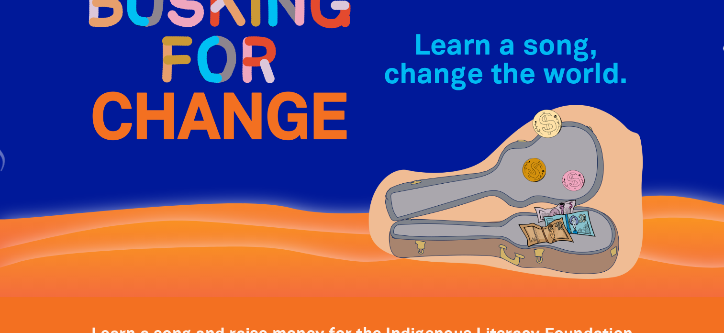
click at [193, 74] on img at bounding box center [218, 59] width 287 height 208
click at [195, 79] on img at bounding box center [218, 59] width 287 height 208
click at [195, 77] on img at bounding box center [218, 59] width 287 height 208
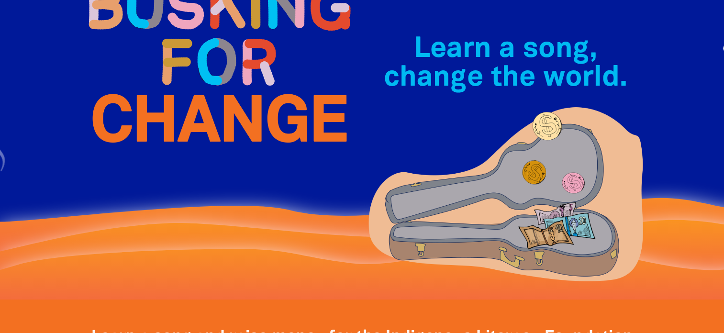
click at [191, 73] on img at bounding box center [218, 62] width 287 height 208
click at [192, 69] on img at bounding box center [218, 62] width 287 height 208
click at [196, 78] on img at bounding box center [218, 62] width 287 height 208
click at [191, 71] on img at bounding box center [218, 62] width 287 height 208
click at [195, 75] on img at bounding box center [218, 62] width 287 height 208
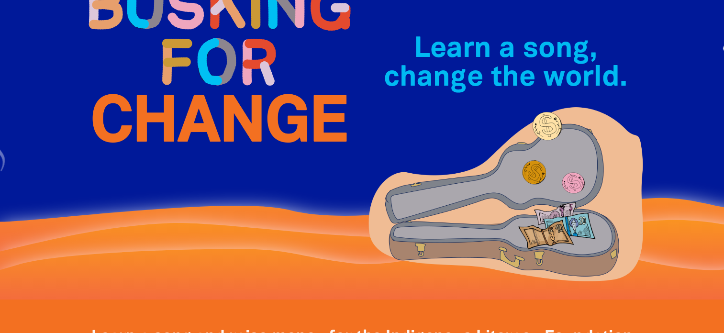
click at [192, 71] on img at bounding box center [218, 62] width 287 height 208
click at [188, 71] on img at bounding box center [218, 62] width 287 height 208
click at [191, 75] on img at bounding box center [218, 62] width 287 height 208
click at [189, 79] on img at bounding box center [218, 62] width 287 height 208
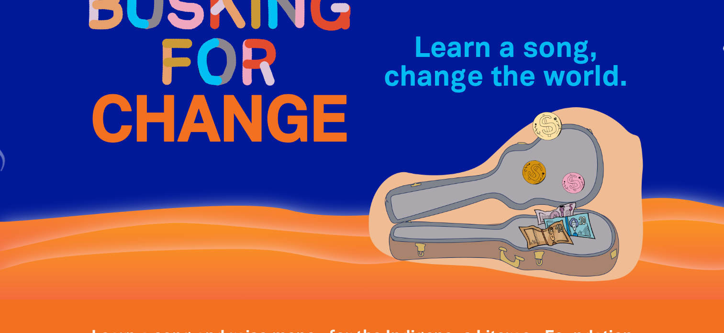
click at [194, 74] on img at bounding box center [218, 62] width 287 height 208
click at [191, 73] on img at bounding box center [218, 62] width 287 height 208
click at [191, 70] on img at bounding box center [218, 62] width 287 height 208
click at [191, 75] on img at bounding box center [218, 62] width 287 height 208
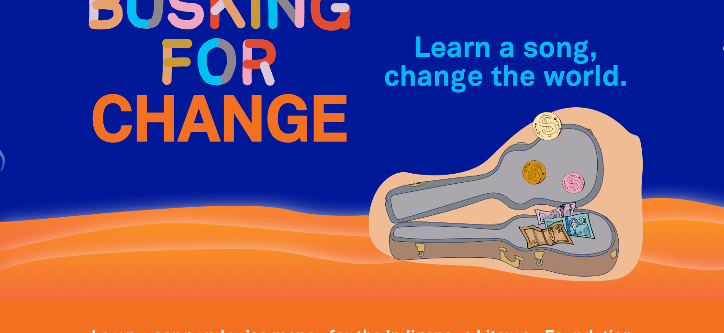
click at [189, 75] on img at bounding box center [218, 62] width 287 height 208
click at [196, 78] on img at bounding box center [218, 62] width 287 height 208
click at [188, 75] on img at bounding box center [218, 62] width 287 height 208
click at [190, 69] on img at bounding box center [218, 62] width 287 height 208
click at [200, 79] on img at bounding box center [218, 62] width 287 height 208
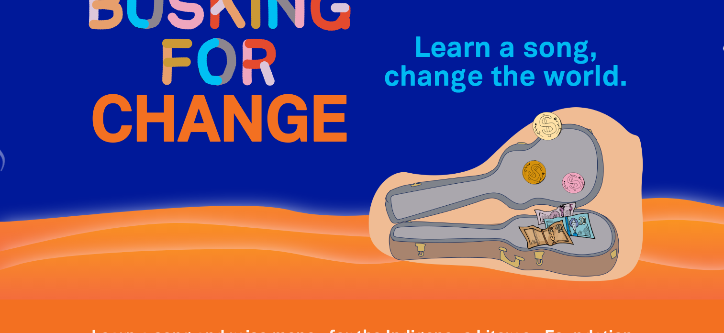
click at [191, 70] on img at bounding box center [218, 62] width 287 height 208
click at [194, 73] on img at bounding box center [218, 62] width 287 height 208
click at [195, 77] on img at bounding box center [218, 62] width 287 height 208
click at [190, 73] on img at bounding box center [218, 62] width 287 height 208
click at [190, 76] on img at bounding box center [218, 62] width 287 height 208
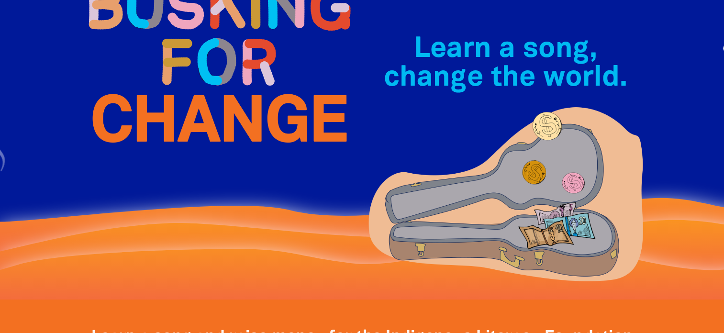
click at [195, 78] on img at bounding box center [218, 62] width 287 height 208
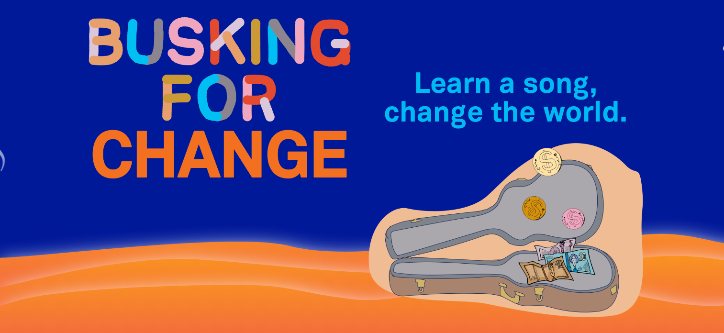
scroll to position [7, 0]
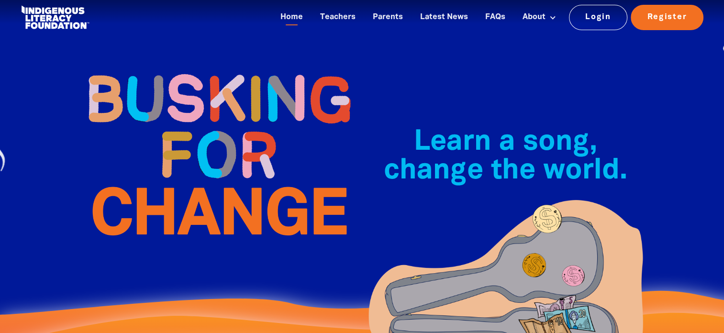
click at [196, 77] on img at bounding box center [218, 155] width 287 height 208
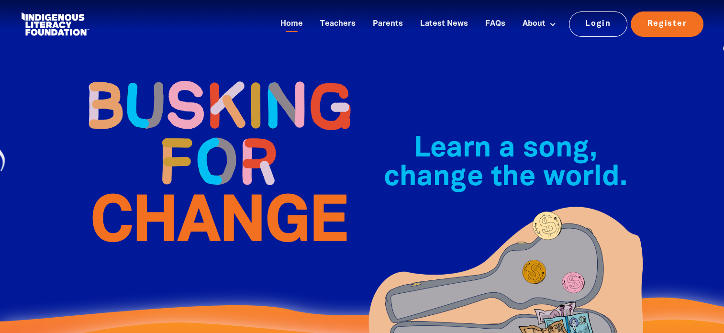
click at [199, 79] on img at bounding box center [218, 161] width 287 height 208
click at [189, 75] on img at bounding box center [218, 161] width 287 height 208
click at [197, 79] on img at bounding box center [218, 161] width 287 height 208
click at [191, 74] on img at bounding box center [218, 161] width 287 height 208
click at [199, 79] on img at bounding box center [218, 161] width 287 height 208
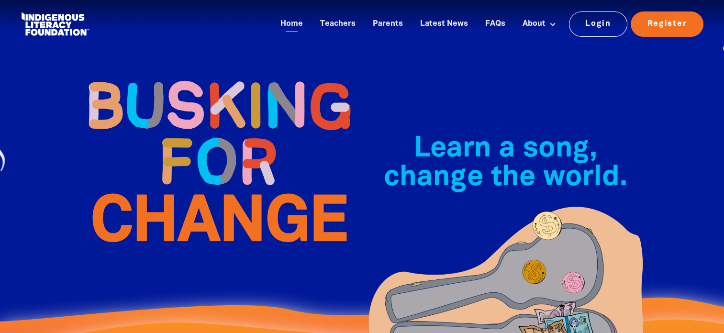
click at [193, 73] on img at bounding box center [218, 161] width 287 height 208
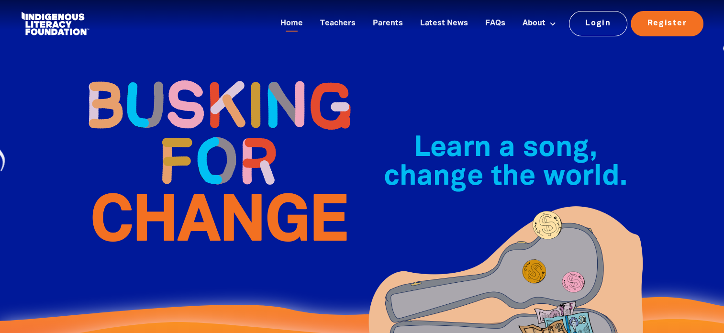
click at [190, 73] on img at bounding box center [218, 161] width 287 height 208
click at [196, 77] on img at bounding box center [218, 161] width 287 height 208
click at [191, 73] on img at bounding box center [218, 161] width 287 height 208
click at [191, 70] on img at bounding box center [218, 161] width 287 height 208
click at [193, 69] on img at bounding box center [218, 161] width 287 height 208
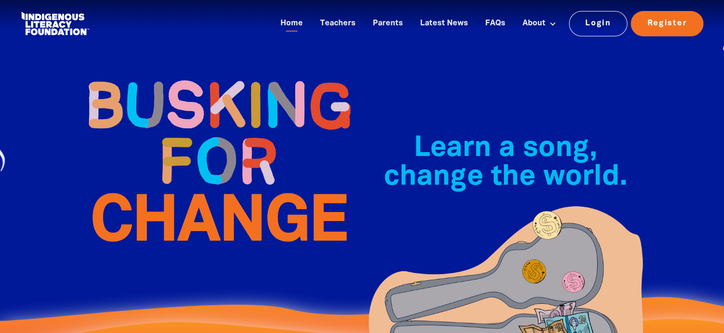
click at [197, 80] on img at bounding box center [218, 161] width 287 height 208
click at [192, 71] on img at bounding box center [218, 161] width 287 height 208
click at [192, 69] on img at bounding box center [218, 161] width 287 height 208
click at [189, 70] on img at bounding box center [218, 161] width 287 height 208
click at [196, 78] on img at bounding box center [218, 161] width 287 height 208
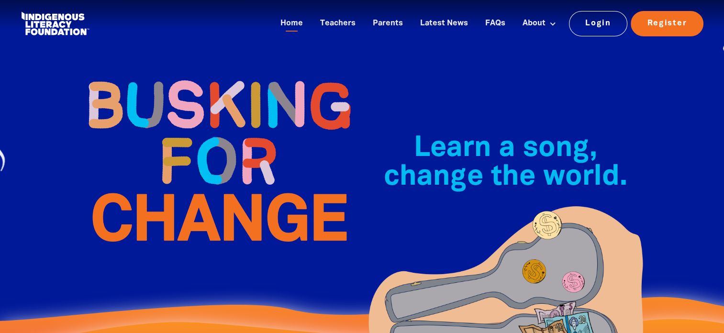
click at [197, 79] on img at bounding box center [218, 161] width 287 height 208
click at [196, 78] on img at bounding box center [218, 161] width 287 height 208
click at [193, 74] on img at bounding box center [218, 161] width 287 height 208
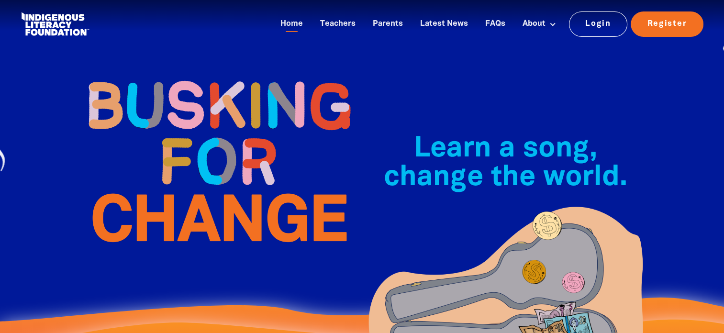
click at [188, 65] on img at bounding box center [218, 161] width 287 height 208
click at [192, 74] on img at bounding box center [218, 161] width 287 height 208
click at [191, 70] on img at bounding box center [218, 161] width 287 height 208
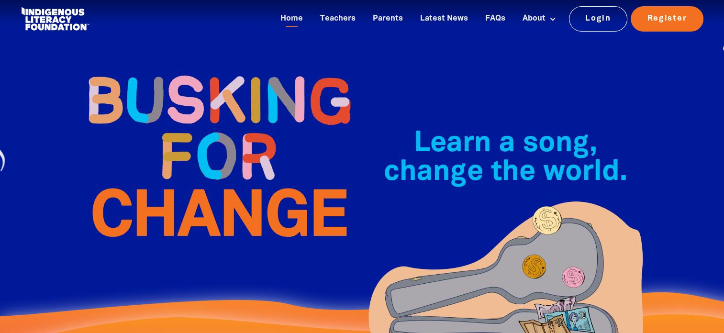
click at [195, 78] on img at bounding box center [218, 156] width 287 height 208
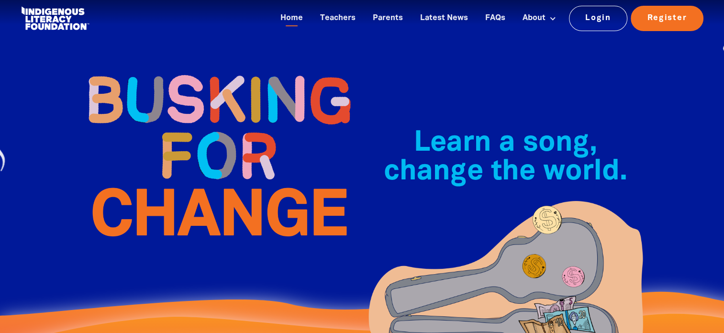
click at [192, 74] on img at bounding box center [218, 156] width 287 height 208
click at [193, 73] on img at bounding box center [218, 156] width 287 height 208
click at [192, 74] on img at bounding box center [218, 156] width 287 height 208
click at [193, 74] on img at bounding box center [218, 156] width 287 height 208
click at [191, 65] on img at bounding box center [218, 156] width 287 height 208
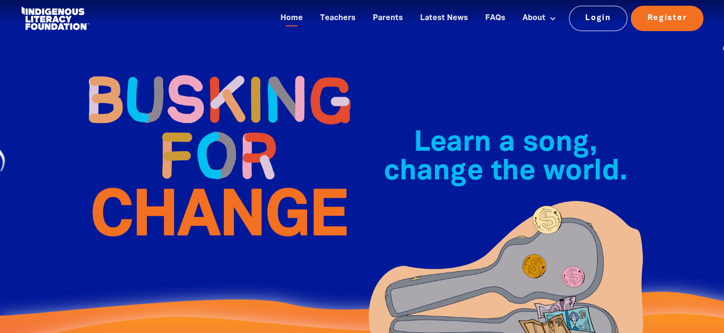
click at [192, 75] on img at bounding box center [218, 156] width 287 height 208
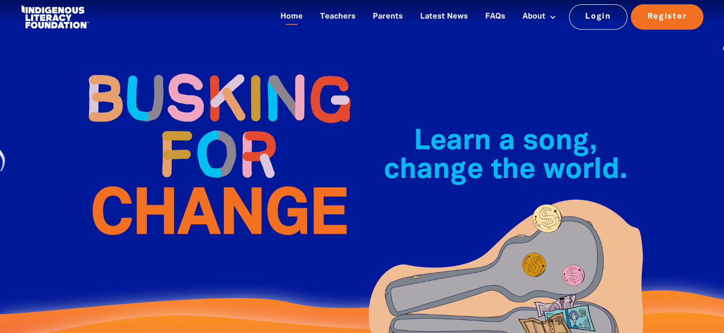
click at [191, 69] on img at bounding box center [218, 154] width 287 height 208
click at [195, 73] on img at bounding box center [218, 154] width 287 height 208
click
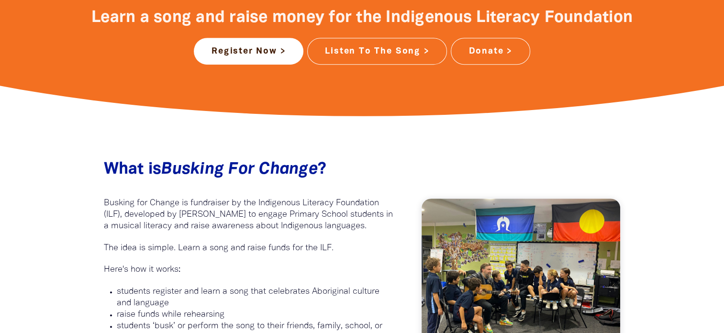
scroll to position [398, 0]
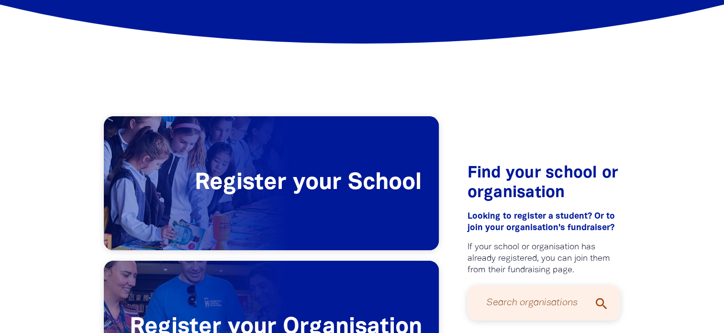
scroll to position [184, 0]
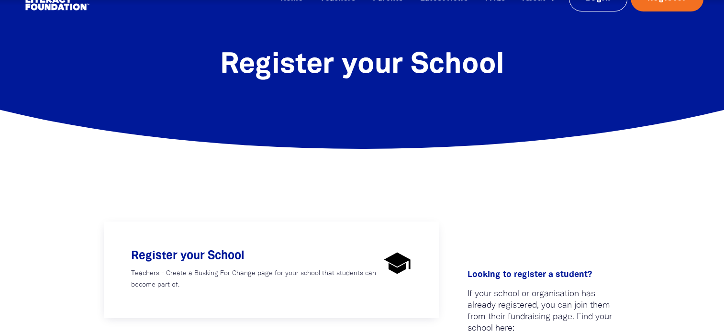
scroll to position [22, 0]
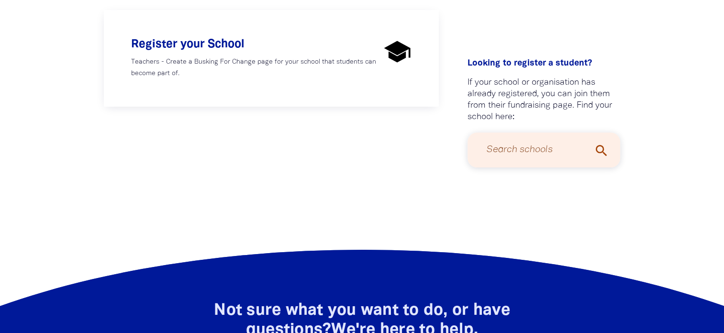
select select "AU"
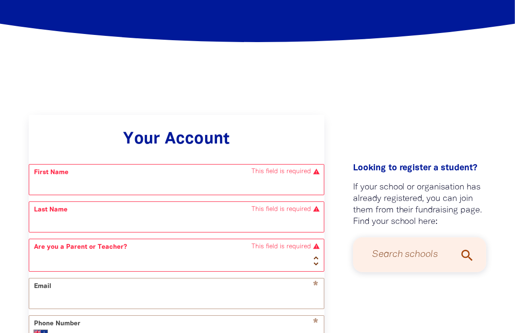
scroll to position [131, 0]
